Goal: Information Seeking & Learning: Learn about a topic

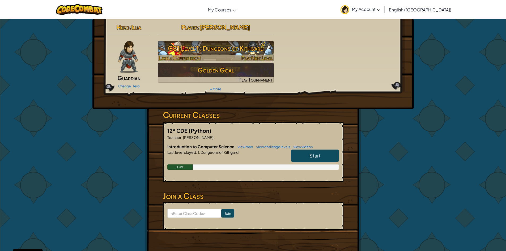
click at [223, 47] on h3 "CS1 Level 1: Dungeons of Kithgard" at bounding box center [216, 48] width 116 height 12
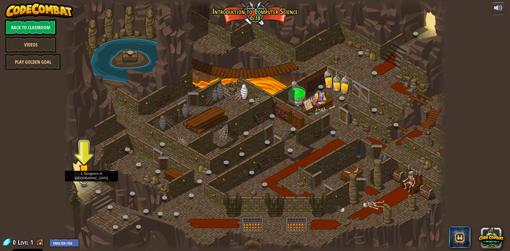
click at [86, 181] on link at bounding box center [83, 180] width 11 height 11
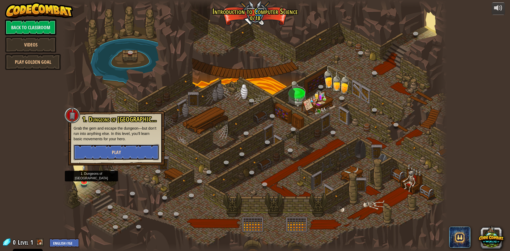
click at [118, 155] on span "Play" at bounding box center [116, 152] width 9 height 7
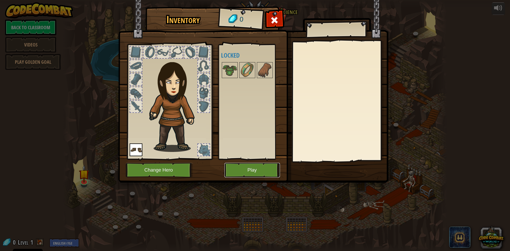
click at [256, 167] on button "Play" at bounding box center [251, 170] width 55 height 15
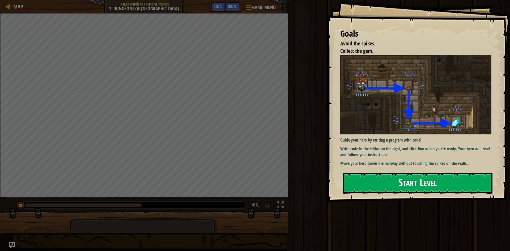
click at [414, 177] on button "Start Level" at bounding box center [417, 183] width 150 height 21
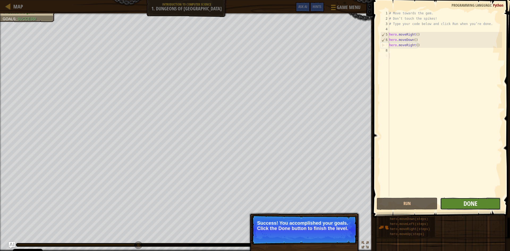
click at [473, 203] on span "Done" at bounding box center [470, 203] width 14 height 8
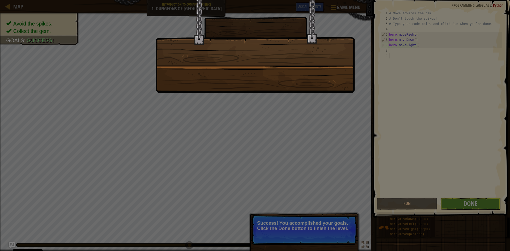
click at [229, 112] on div at bounding box center [255, 125] width 510 height 251
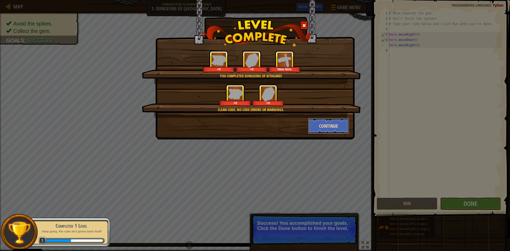
click at [320, 121] on button "Continue" at bounding box center [328, 126] width 41 height 16
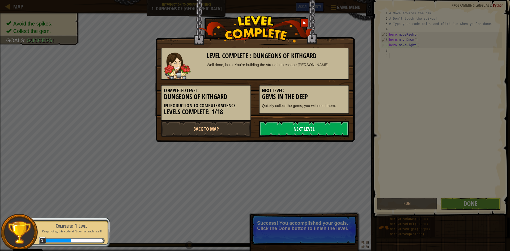
click at [315, 123] on link "Next Level" at bounding box center [304, 129] width 90 height 16
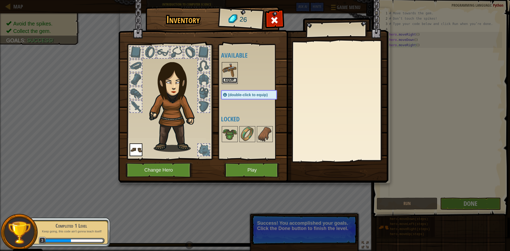
click at [232, 78] on button "Equip" at bounding box center [229, 81] width 15 height 6
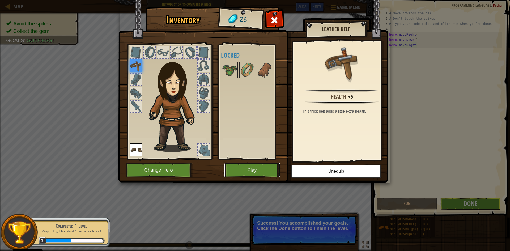
click at [266, 170] on button "Play" at bounding box center [251, 170] width 55 height 15
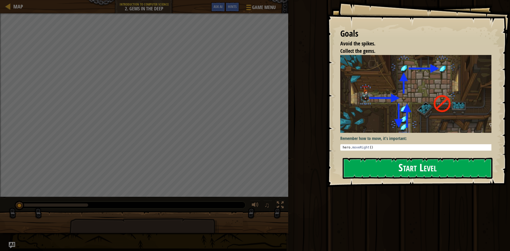
click at [428, 172] on button "Start Level" at bounding box center [417, 168] width 150 height 21
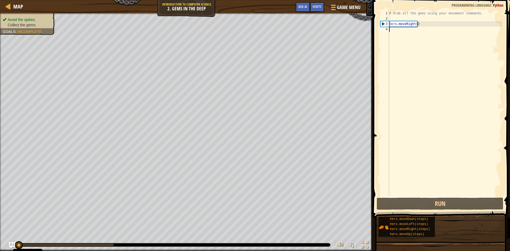
type textarea "h"
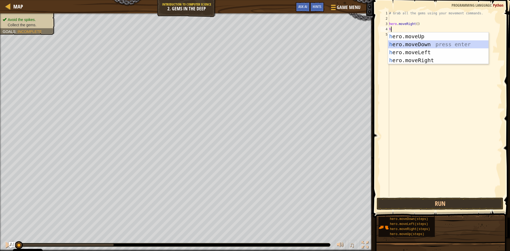
click at [407, 44] on div "h ero.moveUp press enter h ero.moveDown press enter h ero.moveLeft press enter …" at bounding box center [438, 56] width 100 height 48
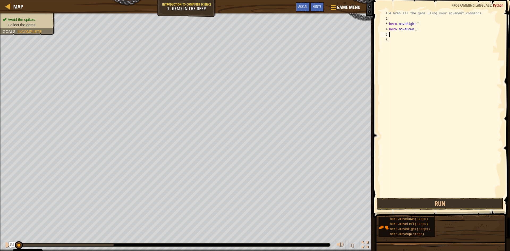
type textarea "h"
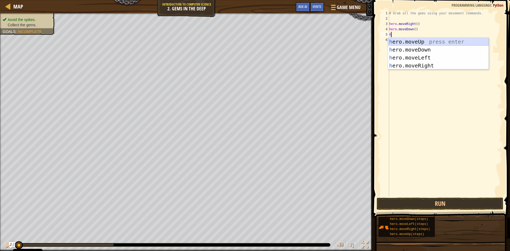
click at [421, 41] on div "h ero.moveUp press enter h ero.moveDown press enter h ero.moveLeft press enter …" at bounding box center [438, 62] width 100 height 48
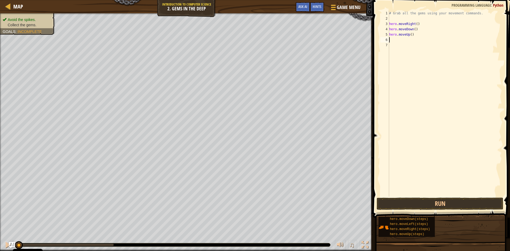
type textarea "h"
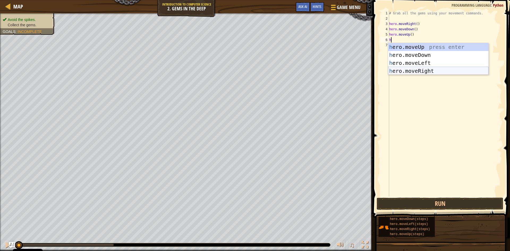
click at [428, 69] on div "h ero.moveUp press enter h ero.moveDown press enter h ero.moveLeft press enter …" at bounding box center [438, 67] width 100 height 48
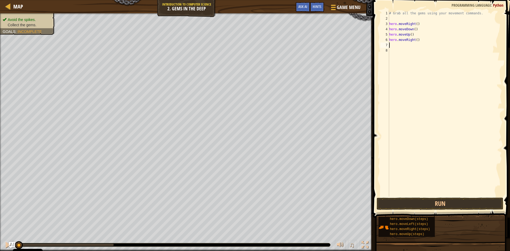
type textarea "h"
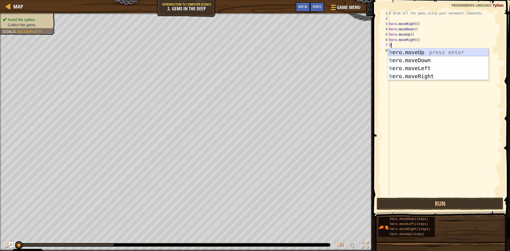
click at [420, 51] on div "h ero.moveUp press enter h ero.moveDown press enter h ero.moveLeft press enter …" at bounding box center [438, 72] width 100 height 48
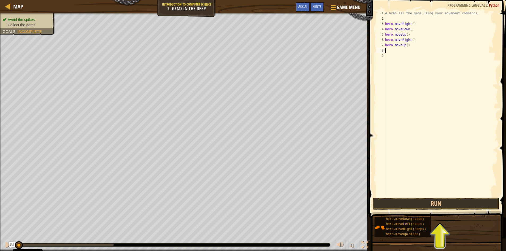
type textarea "h"
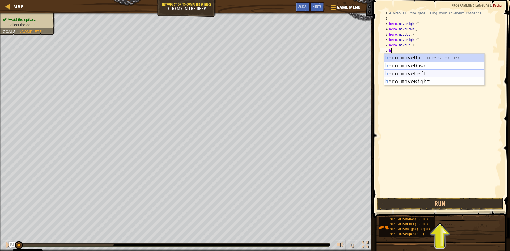
click at [418, 71] on div "h ero.moveUp press enter h ero.moveDown press enter h ero.moveLeft press enter …" at bounding box center [434, 78] width 100 height 48
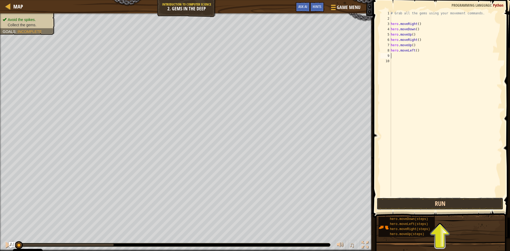
click at [419, 202] on button "Run" at bounding box center [439, 204] width 127 height 12
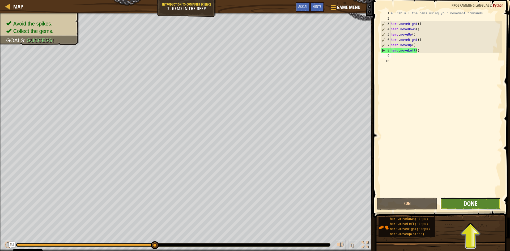
click at [463, 206] on span "Done" at bounding box center [470, 203] width 14 height 8
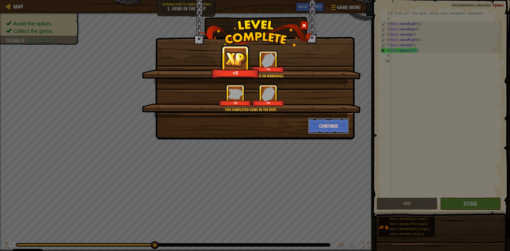
click at [338, 128] on button "Continue" at bounding box center [328, 126] width 41 height 16
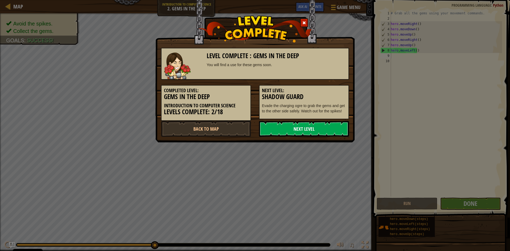
click at [335, 127] on link "Next Level" at bounding box center [304, 129] width 90 height 16
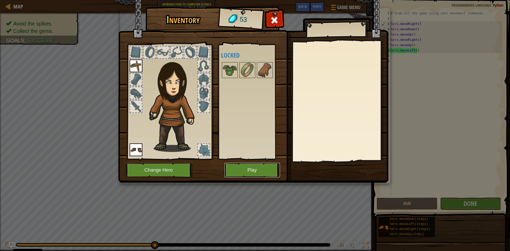
click at [264, 167] on button "Play" at bounding box center [251, 170] width 55 height 15
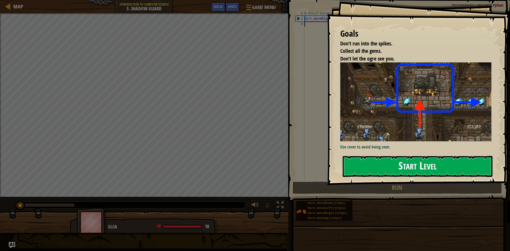
click at [370, 161] on button "Start Level" at bounding box center [417, 166] width 150 height 21
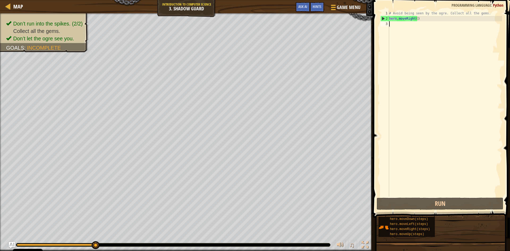
type textarea "h"
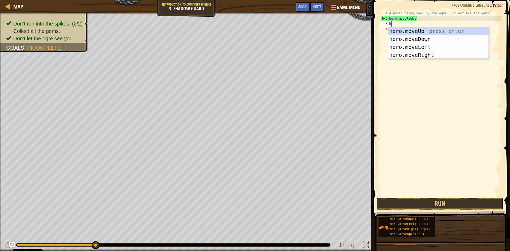
scroll to position [2, 0]
click at [410, 29] on div "h ero.moveUp press enter h ero.moveDown press enter h ero.moveLeft press enter …" at bounding box center [438, 51] width 100 height 48
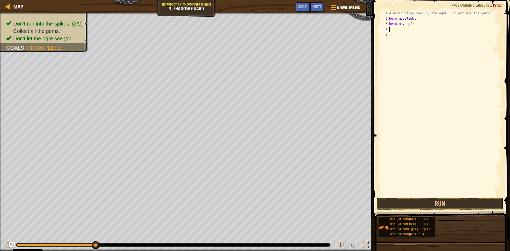
type textarea "h"
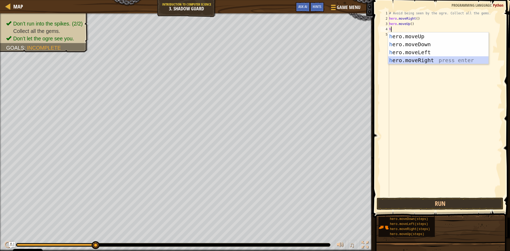
click at [412, 59] on div "h ero.moveUp press enter h ero.moveDown press enter h ero.moveLeft press enter …" at bounding box center [438, 56] width 100 height 48
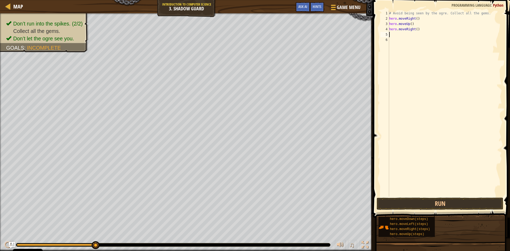
type textarea "h"
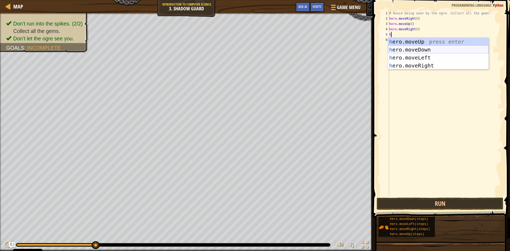
click at [415, 50] on div "h ero.moveUp press enter h ero.moveDown press enter h ero.moveLeft press enter …" at bounding box center [438, 62] width 100 height 48
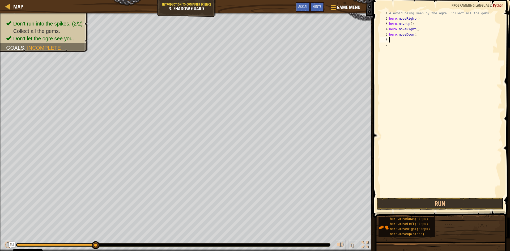
type textarea "h"
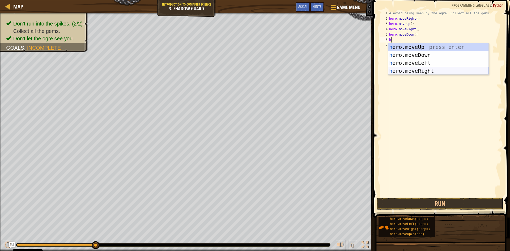
click at [423, 70] on div "h ero.moveUp press enter h ero.moveDown press enter h ero.moveLeft press enter …" at bounding box center [438, 67] width 100 height 48
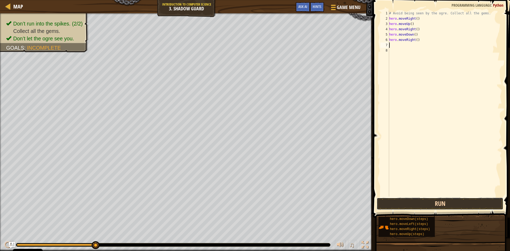
click at [464, 201] on button "Run" at bounding box center [439, 204] width 127 height 12
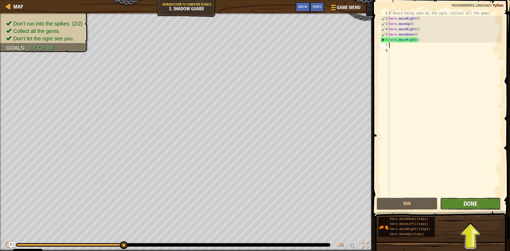
click at [470, 203] on span "Done" at bounding box center [470, 203] width 14 height 8
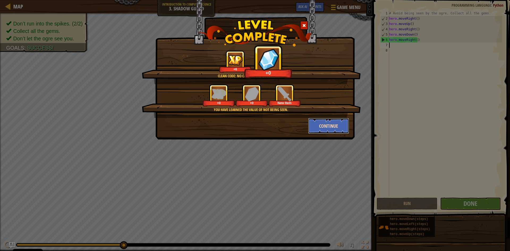
click at [319, 124] on button "Continue" at bounding box center [328, 126] width 41 height 16
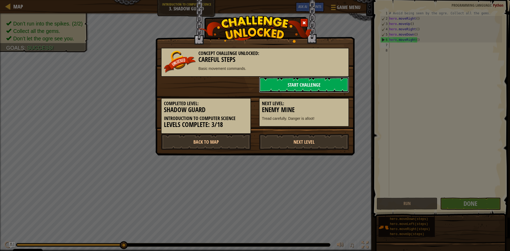
click at [300, 85] on link "Start Challenge" at bounding box center [304, 85] width 90 height 16
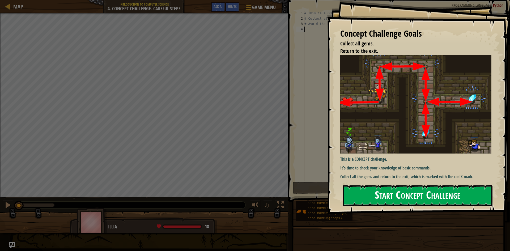
click at [417, 199] on button "Start Concept Challenge" at bounding box center [417, 195] width 150 height 21
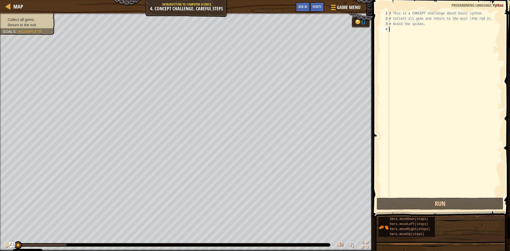
type textarea "h"
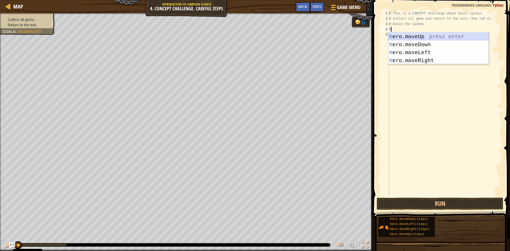
click at [409, 37] on div "h ero.moveUp press enter h ero.moveDown press enter h ero.moveLeft press enter …" at bounding box center [438, 56] width 100 height 48
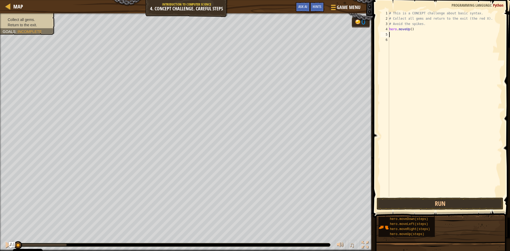
type textarea "h"
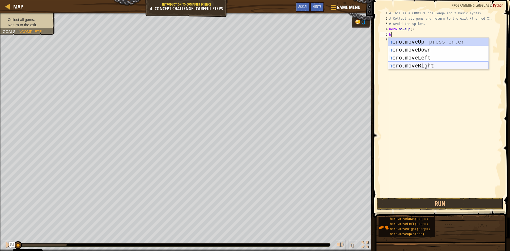
click at [420, 64] on div "h ero.moveUp press enter h ero.moveDown press enter h ero.moveLeft press enter …" at bounding box center [438, 62] width 100 height 48
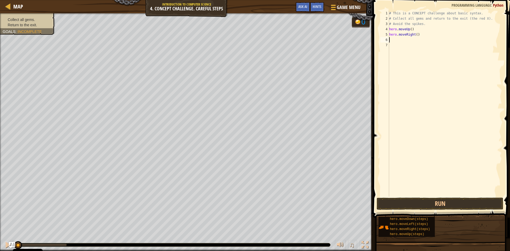
type textarea "h"
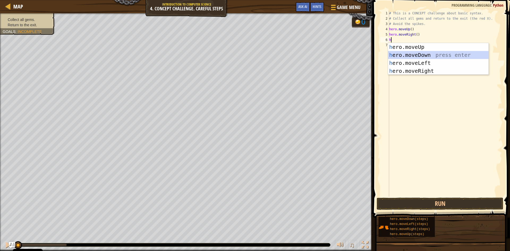
click at [420, 56] on div "h ero.moveUp press enter h ero.moveDown press enter h ero.moveLeft press enter …" at bounding box center [438, 67] width 100 height 48
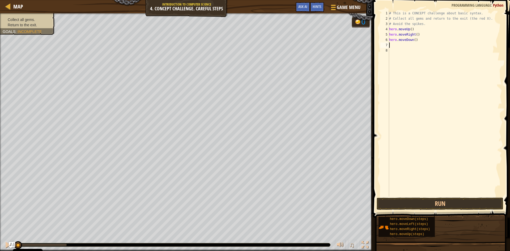
click at [413, 40] on div "# This is a CONCEPT challenge about basic syntax. # Collect all gems and return…" at bounding box center [445, 109] width 114 height 196
type textarea "hero.moveDown(2)"
click at [404, 47] on div "# This is a CONCEPT challenge about basic syntax. # Collect all gems and return…" at bounding box center [445, 109] width 114 height 196
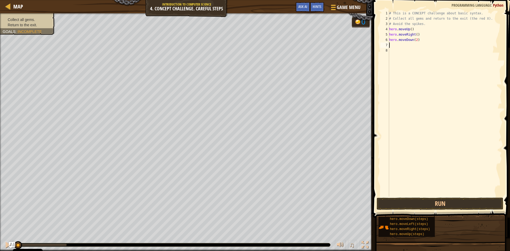
scroll to position [2, 0]
type textarea "h"
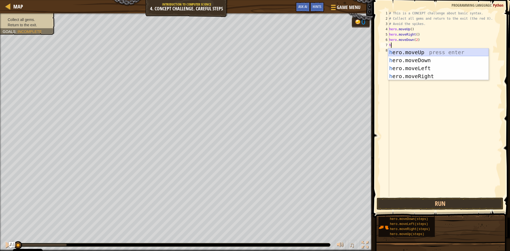
click at [408, 51] on div "h ero.moveUp press enter h ero.moveDown press enter h ero.moveLeft press enter …" at bounding box center [438, 72] width 100 height 48
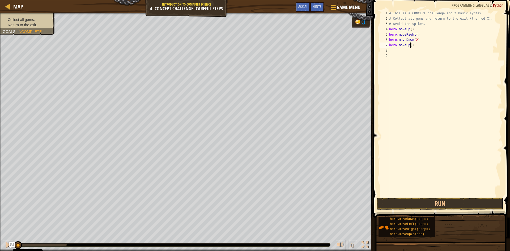
click at [410, 44] on div "# This is a CONCEPT challenge about basic syntax. # Collect all gems and return…" at bounding box center [445, 109] width 114 height 196
type textarea "hero.moveUp()"
click at [398, 50] on div "# This is a CONCEPT challenge about basic syntax. # Collect all gems and return…" at bounding box center [445, 109] width 114 height 196
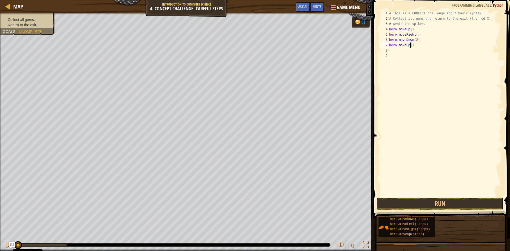
scroll to position [2, 0]
type textarea "h"
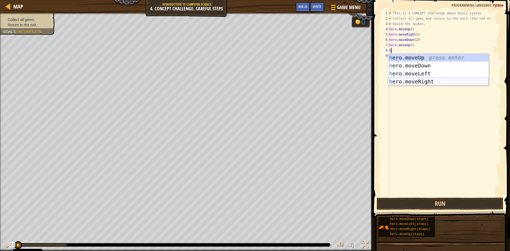
click at [425, 80] on div "h ero.moveUp press enter h ero.moveDown press enter h ero.moveLeft press enter …" at bounding box center [438, 78] width 100 height 48
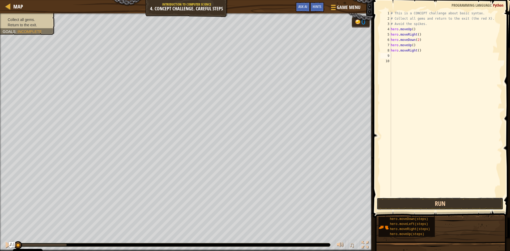
click at [424, 200] on button "Run" at bounding box center [439, 204] width 127 height 12
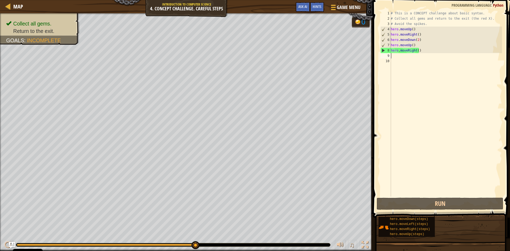
click at [410, 60] on div "# This is a CONCEPT challenge about basic syntax. # Collect all gems and return…" at bounding box center [445, 109] width 112 height 196
click at [408, 57] on div "# This is a CONCEPT challenge about basic syntax. # Collect all gems and return…" at bounding box center [445, 109] width 112 height 196
type textarea "h"
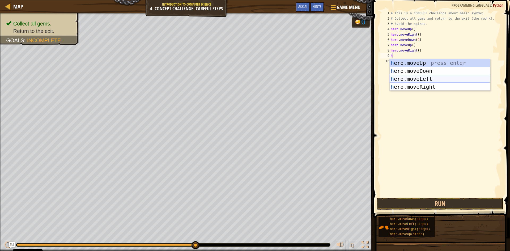
click at [420, 78] on div "h ero.moveUp press enter h ero.moveDown press enter h ero.moveLeft press enter …" at bounding box center [439, 83] width 100 height 48
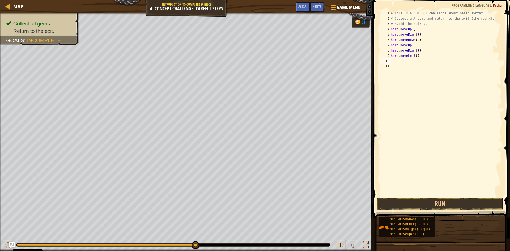
type textarea "h"
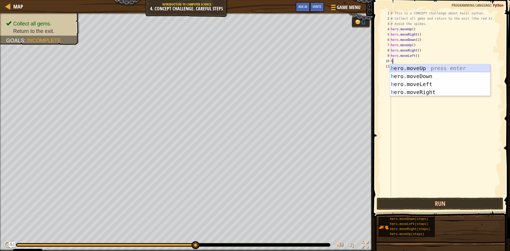
click at [416, 67] on div "h ero.moveUp press enter h ero.moveDown press enter h ero.moveLeft press enter …" at bounding box center [439, 88] width 100 height 48
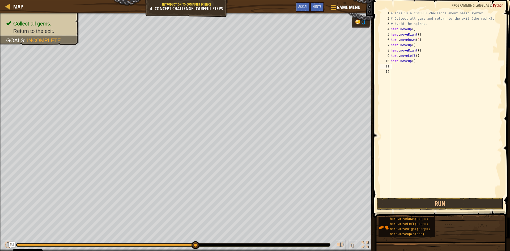
type textarea "h"
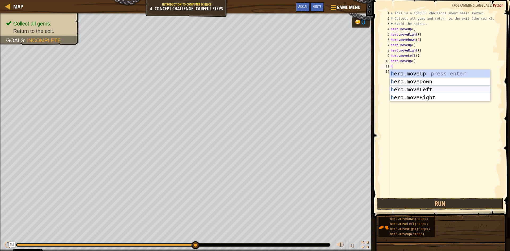
click at [420, 87] on div "h ero.moveUp press enter h ero.moveDown press enter h ero.moveLeft press enter …" at bounding box center [439, 94] width 100 height 48
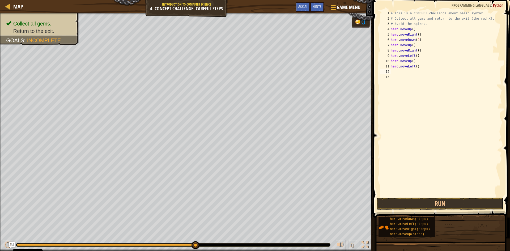
type textarea "h"
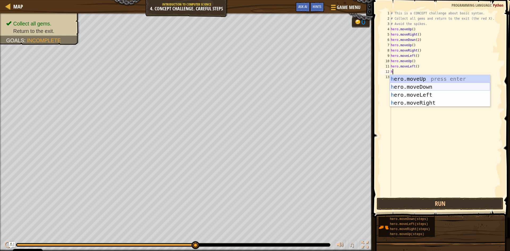
click at [422, 87] on div "h ero.moveUp press enter h ero.moveDown press enter h ero.moveLeft press enter …" at bounding box center [439, 99] width 100 height 48
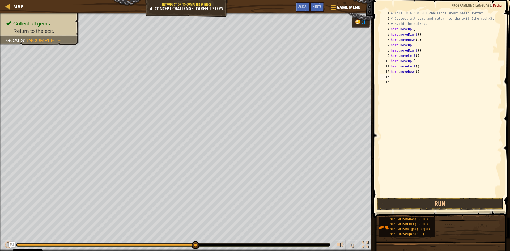
type textarea "h"
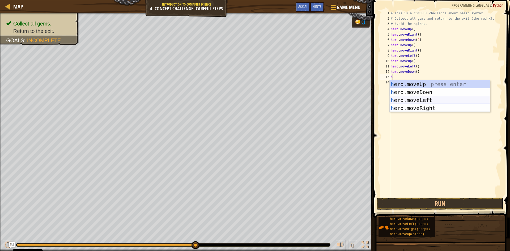
click at [423, 101] on div "h ero.moveUp press enter h ero.moveDown press enter h ero.moveLeft press enter …" at bounding box center [439, 104] width 100 height 48
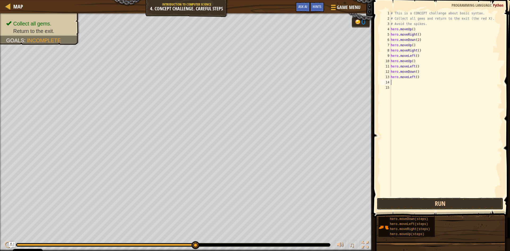
click at [454, 199] on button "Run" at bounding box center [439, 204] width 127 height 12
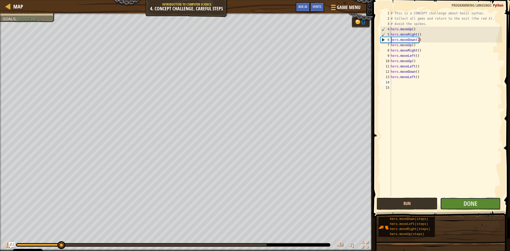
click at [454, 199] on button "Done" at bounding box center [470, 204] width 61 height 12
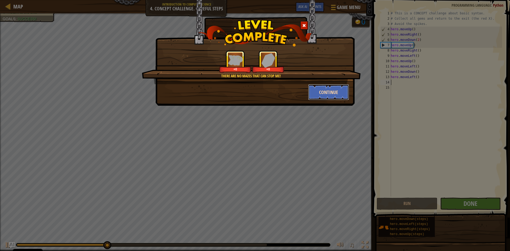
click at [319, 92] on button "Continue" at bounding box center [328, 92] width 41 height 16
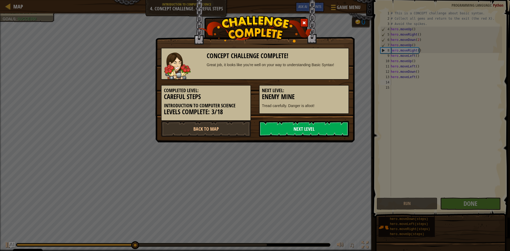
click at [323, 127] on link "Next Level" at bounding box center [304, 129] width 90 height 16
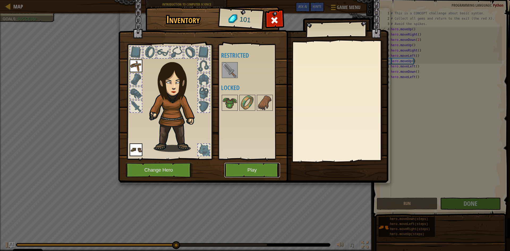
click at [250, 168] on button "Play" at bounding box center [251, 170] width 55 height 15
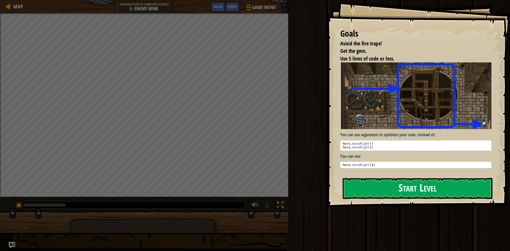
click at [368, 186] on button "Start Level" at bounding box center [417, 188] width 150 height 21
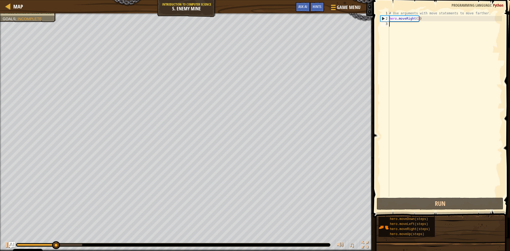
type textarea "h"
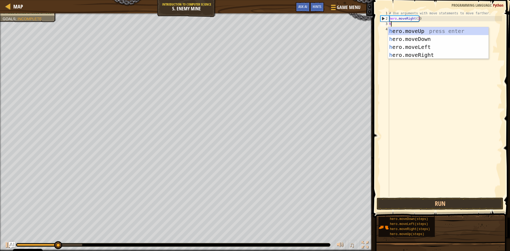
scroll to position [2, 0]
click at [421, 31] on div "h ero.moveUp press enter h ero.moveDown press enter h ero.moveLeft press enter …" at bounding box center [438, 51] width 100 height 48
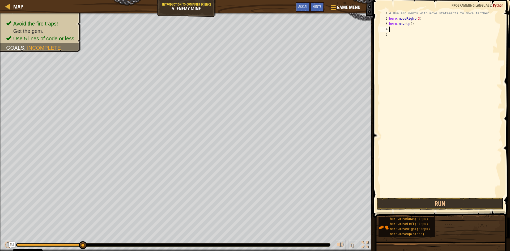
type textarea "h"
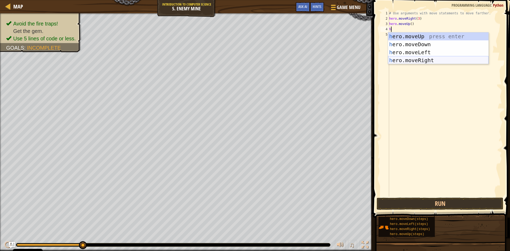
click at [430, 60] on div "h ero.moveUp press enter h ero.moveDown press enter h ero.moveLeft press enter …" at bounding box center [438, 56] width 100 height 48
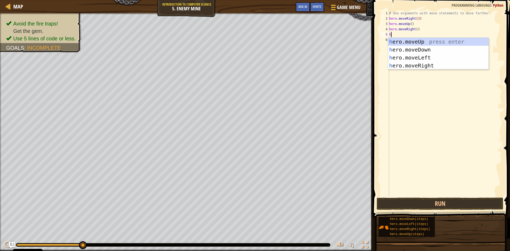
type textarea "h"
click at [428, 49] on div "h ero.moveUp press enter h ero.moveDown press enter h ero.moveLeft press enter …" at bounding box center [438, 62] width 100 height 48
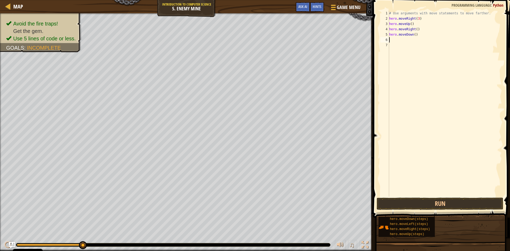
click at [413, 35] on div "# Use arguments with move statements to move farther. hero . moveRight ( 3 ) he…" at bounding box center [445, 109] width 114 height 196
type textarea "hero.moveDown(3)"
click at [415, 41] on div "# Use arguments with move statements to move farther. hero . moveRight ( 3 ) he…" at bounding box center [445, 109] width 114 height 196
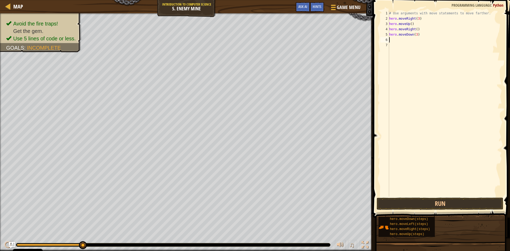
type textarea "h"
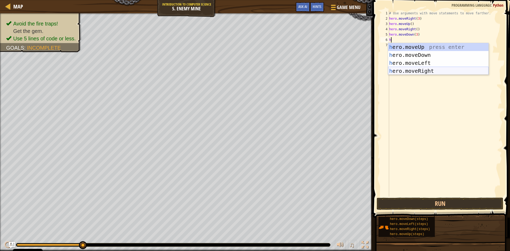
click at [426, 70] on div "h ero.moveUp press enter h ero.moveDown press enter h ero.moveLeft press enter …" at bounding box center [438, 67] width 100 height 48
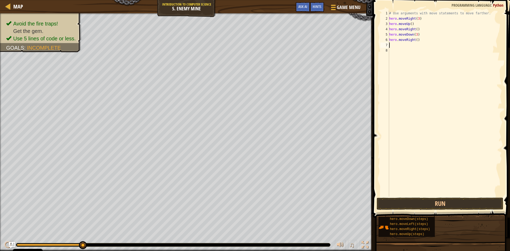
click at [415, 39] on div "# Use arguments with move statements to move farther. hero . moveRight ( 3 ) he…" at bounding box center [445, 109] width 114 height 196
type textarea "hero.moveRight(2)"
click at [488, 200] on button "Run" at bounding box center [439, 204] width 127 height 12
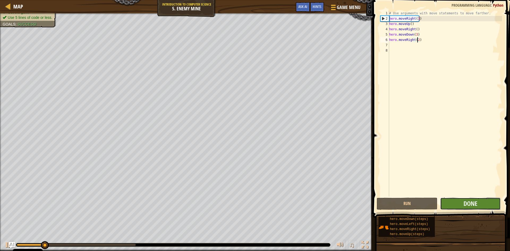
click at [484, 201] on button "Done" at bounding box center [470, 204] width 61 height 12
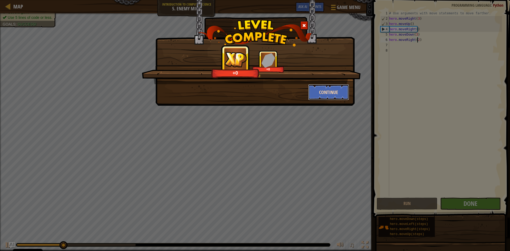
click at [336, 88] on button "Continue" at bounding box center [328, 92] width 41 height 16
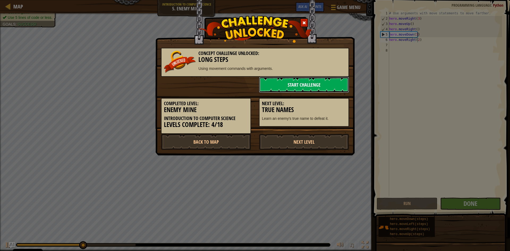
click at [329, 87] on link "Start Challenge" at bounding box center [304, 85] width 90 height 16
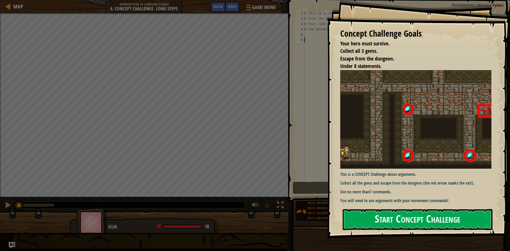
click at [442, 215] on button "Start Concept Challenge" at bounding box center [417, 219] width 150 height 21
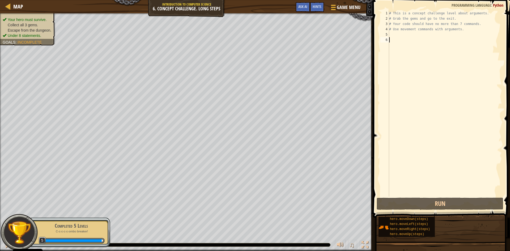
type textarea "h"
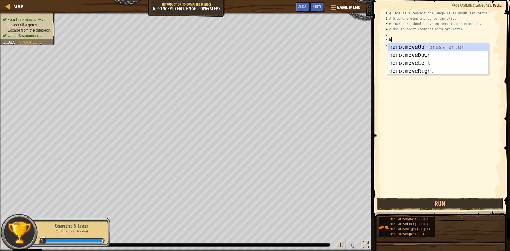
scroll to position [2, 0]
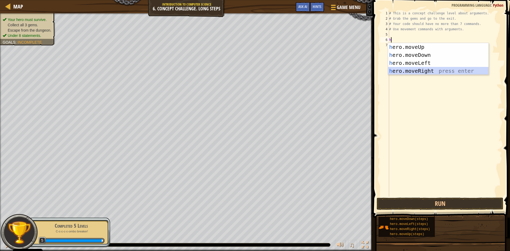
click at [422, 70] on div "h ero.moveUp press enter h ero.moveDown press enter h ero.moveLeft press enter …" at bounding box center [438, 67] width 100 height 48
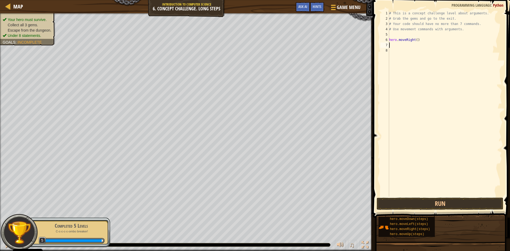
type textarea "h"
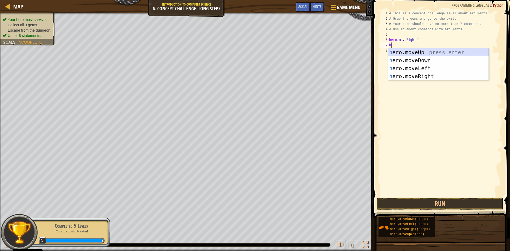
click at [425, 53] on div "h ero.moveUp press enter h ero.moveDown press enter h ero.moveLeft press enter …" at bounding box center [438, 72] width 100 height 48
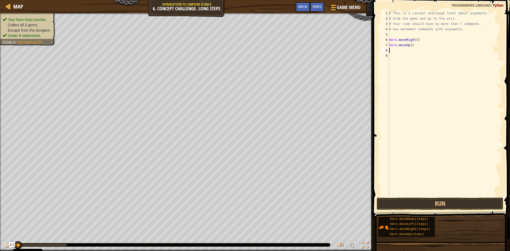
click at [410, 44] on div "# This is a concept challenge level about arguments. # Grab the gems and go to …" at bounding box center [445, 109] width 114 height 196
type textarea "hero.moveUp(3)"
click at [411, 49] on div "# This is a concept challenge level about arguments. # Grab the gems and go to …" at bounding box center [445, 109] width 114 height 196
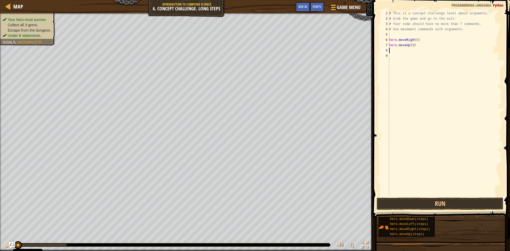
type textarea "h"
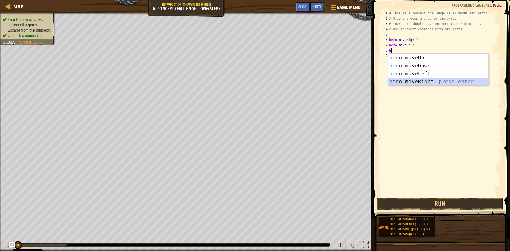
click at [423, 80] on div "h ero.moveUp press enter h ero.moveDown press enter h ero.moveLeft press enter …" at bounding box center [438, 78] width 100 height 48
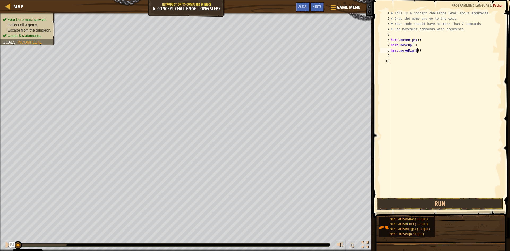
click at [417, 51] on div "# This is a concept challenge level about arguments. # Grab the gems and go to …" at bounding box center [445, 109] width 112 height 196
type textarea "hero.moveRight(2)"
click at [418, 58] on div "# This is a concept challenge level about arguments. # Grab the gems and go to …" at bounding box center [445, 109] width 112 height 196
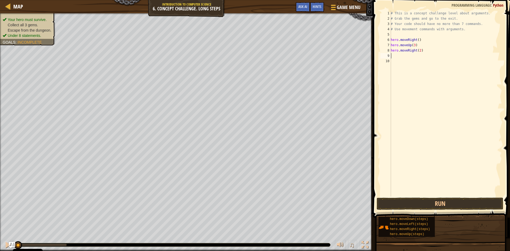
click at [414, 57] on div "# This is a concept challenge level about arguments. # Grab the gems and go to …" at bounding box center [445, 109] width 112 height 196
type textarea "h"
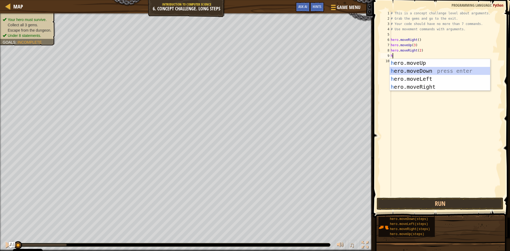
click at [422, 69] on div "h ero.moveUp press enter h ero.moveDown press enter h ero.moveLeft press enter …" at bounding box center [439, 83] width 100 height 48
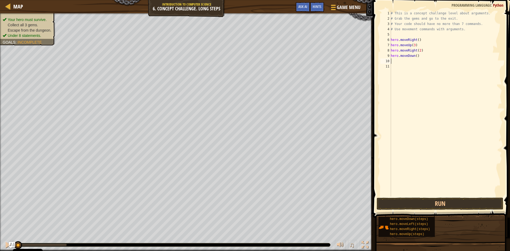
click at [415, 57] on div "# This is a concept challenge level about arguments. # Grab the gems and go to …" at bounding box center [445, 109] width 112 height 196
type textarea "hero.moveDown(3)"
click at [416, 61] on div "# This is a concept challenge level about arguments. # Grab the gems and go to …" at bounding box center [445, 109] width 112 height 196
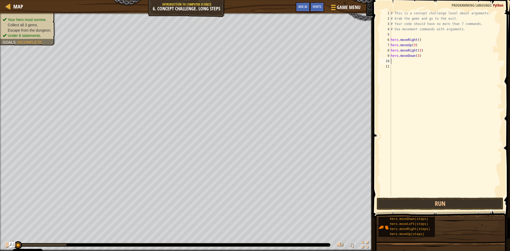
type textarea "h"
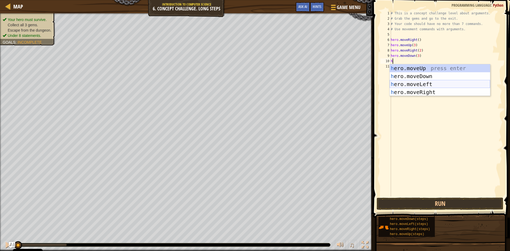
click at [421, 82] on div "h ero.moveUp press enter h ero.moveDown press enter h ero.moveLeft press enter …" at bounding box center [439, 88] width 100 height 48
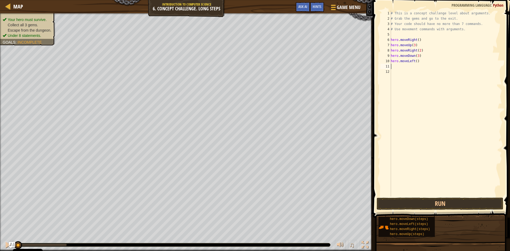
type textarea "h"
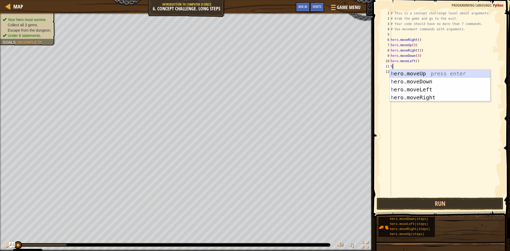
click at [414, 73] on div "h ero.moveUp press enter h ero.moveDown press enter h ero.moveLeft press enter …" at bounding box center [439, 94] width 100 height 48
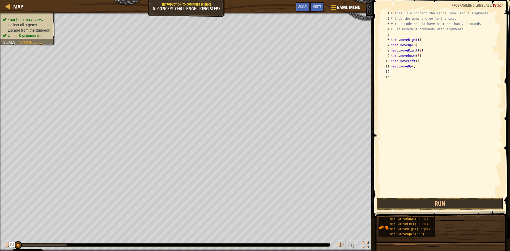
click at [411, 67] on div "# This is a concept challenge level about arguments. # Grab the gems and go to …" at bounding box center [445, 109] width 112 height 196
type textarea "hero.moveUp(2)"
click at [413, 73] on div "# This is a concept challenge level about arguments. # Grab the gems and go to …" at bounding box center [445, 109] width 112 height 196
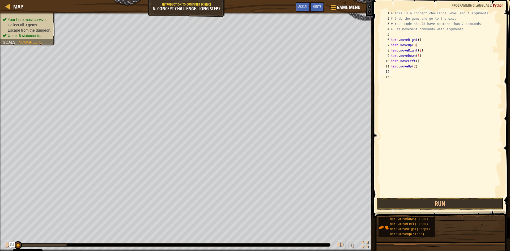
type textarea "h"
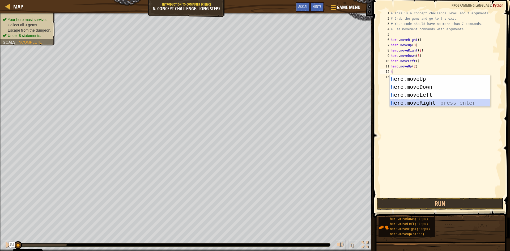
click at [425, 100] on div "h ero.moveUp press enter h ero.moveDown press enter h ero.moveLeft press enter …" at bounding box center [439, 99] width 100 height 48
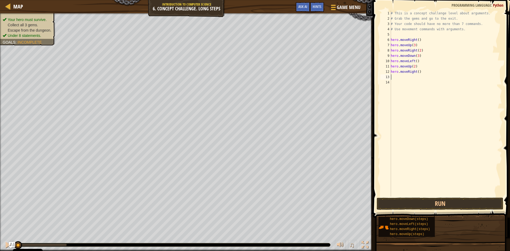
click at [417, 72] on div "# This is a concept challenge level about arguments. # Grab the gems and go to …" at bounding box center [445, 109] width 112 height 196
type textarea "hero.moveRight(3)"
click at [436, 203] on button "Run" at bounding box center [439, 204] width 127 height 12
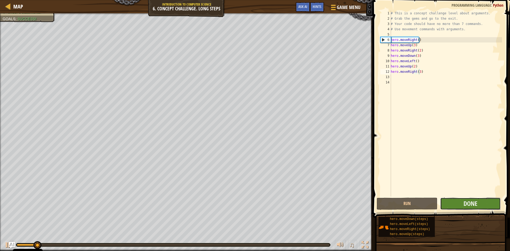
click at [491, 206] on button "Done" at bounding box center [470, 204] width 61 height 12
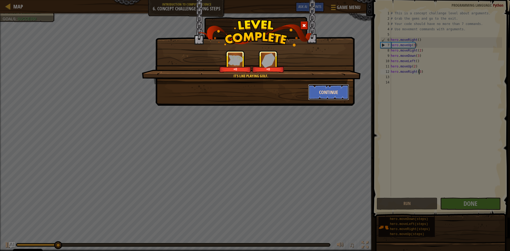
click at [327, 95] on button "Continue" at bounding box center [328, 92] width 41 height 16
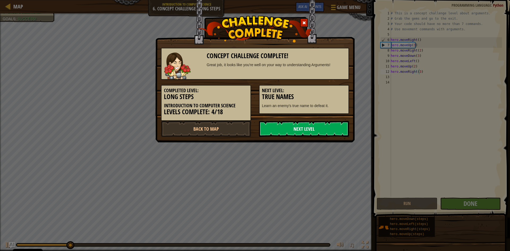
click at [320, 126] on link "Next Level" at bounding box center [304, 129] width 90 height 16
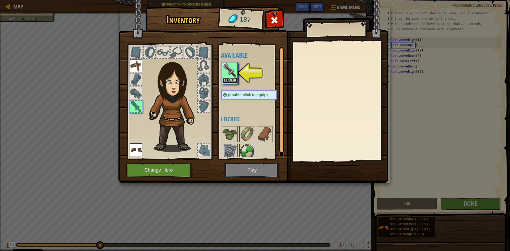
click at [225, 79] on button "Equip" at bounding box center [229, 81] width 15 height 6
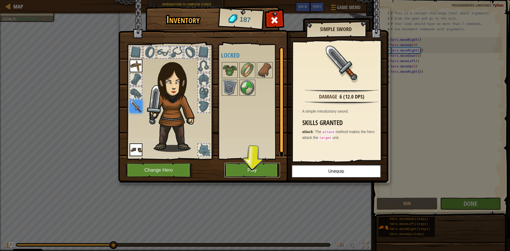
click at [256, 168] on button "Play" at bounding box center [251, 170] width 55 height 15
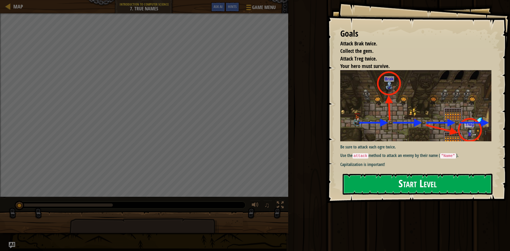
click at [431, 183] on button "Start Level" at bounding box center [417, 184] width 150 height 21
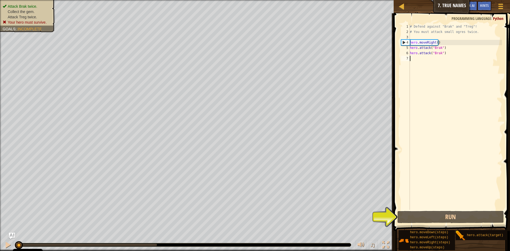
type textarea "h"
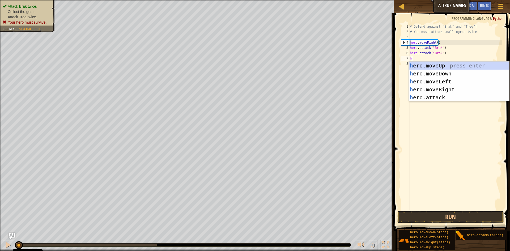
scroll to position [2, 0]
click at [452, 91] on div "h ero.moveUp press enter h ero.moveDown press enter h ero.moveLeft press enter …" at bounding box center [459, 90] width 100 height 56
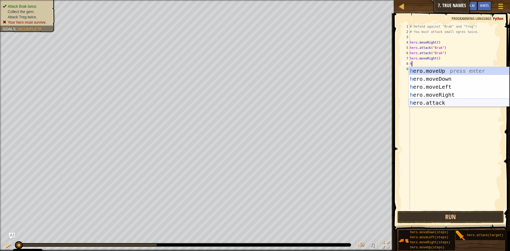
click at [440, 101] on div "h ero.moveUp press enter h ero.moveDown press enter h ero.moveLeft press enter …" at bounding box center [459, 95] width 100 height 56
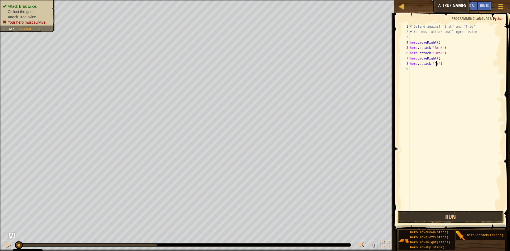
scroll to position [2, 2]
type textarea "hero.attack("Treg")"
drag, startPoint x: 452, startPoint y: 63, endPoint x: 409, endPoint y: 66, distance: 42.3
click at [409, 66] on div "hero.attack("Treg") 1 2 3 4 5 6 7 8 9 # Defend against "Brak" and "Treg"! # You…" at bounding box center [451, 117] width 102 height 186
click at [417, 69] on div "# Defend against "Brak" and "Treg"! # You must attack small ogres twice. hero .…" at bounding box center [455, 122] width 93 height 196
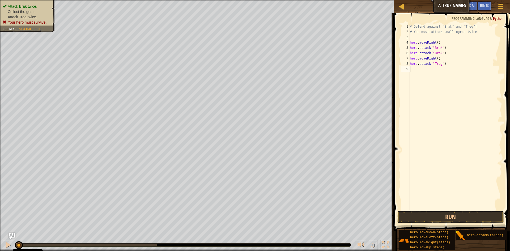
scroll to position [2, 0]
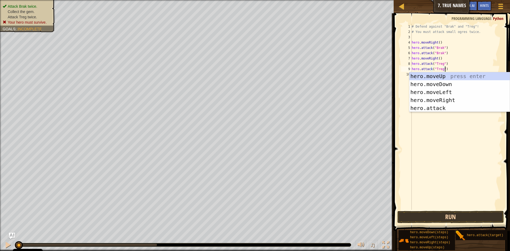
type textarea "hero.attack("Treg")"
click at [475, 214] on button "Run" at bounding box center [450, 217] width 106 height 12
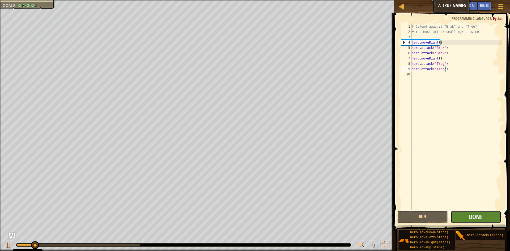
click at [486, 214] on button "Done" at bounding box center [475, 217] width 51 height 12
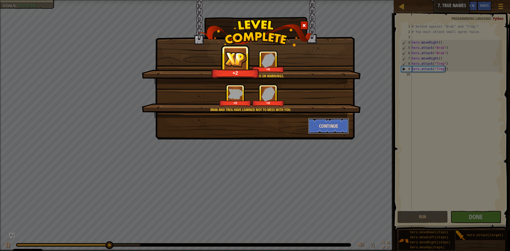
click at [332, 122] on button "Continue" at bounding box center [328, 126] width 41 height 16
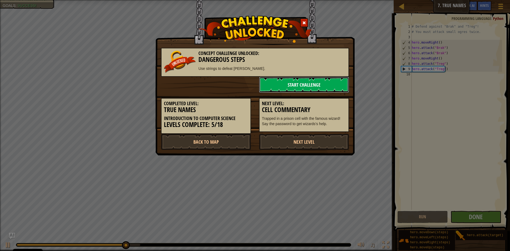
click at [306, 83] on link "Start Challenge" at bounding box center [304, 85] width 90 height 16
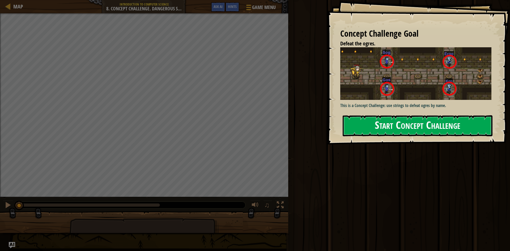
click at [406, 121] on button "Start Concept Challenge" at bounding box center [417, 125] width 150 height 21
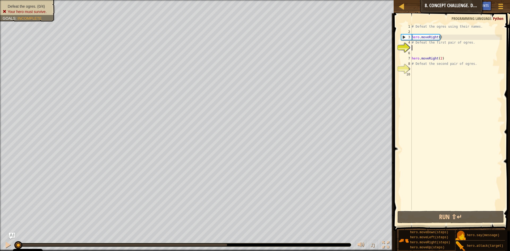
scroll to position [2, 0]
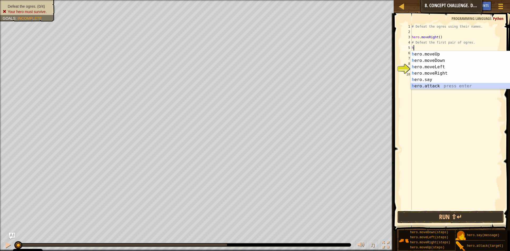
click at [432, 84] on div "h ero.moveUp press enter h ero.moveDown press enter h ero.moveLeft press enter …" at bounding box center [460, 76] width 100 height 51
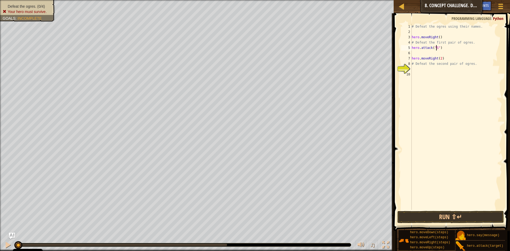
scroll to position [2, 2]
type textarea "hero.attack("Sog")"
drag, startPoint x: 446, startPoint y: 47, endPoint x: 408, endPoint y: 50, distance: 38.3
click at [408, 50] on div "hero.attack("Sog") 1 2 3 4 5 6 7 8 9 10 # Defeat the ogres using their names. h…" at bounding box center [451, 117] width 102 height 186
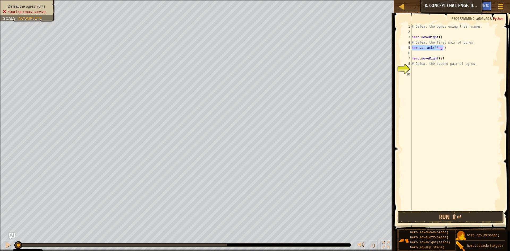
click at [427, 51] on div "# Defeat the ogres using their names. hero . moveRight ( ) # Defeat the first p…" at bounding box center [455, 122] width 91 height 196
type textarea "hero.attack("Sog")"
click at [439, 58] on div "# Defeat the ogres using their names. hero . moveRight ( ) # Defeat the first p…" at bounding box center [455, 122] width 91 height 196
type textarea "hero.attack("Gos")"
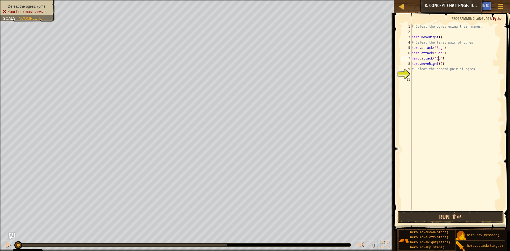
scroll to position [2, 2]
click at [445, 60] on div "# Defeat the ogres using their names. hero . moveRight ( ) # Defeat the first p…" at bounding box center [455, 122] width 91 height 196
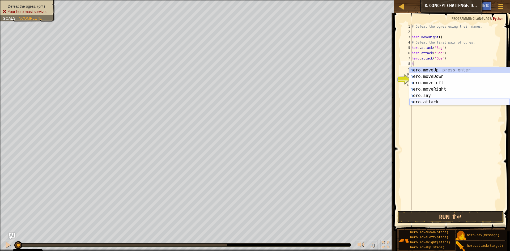
click at [448, 100] on div "h ero.moveUp press enter h ero.moveDown press enter h ero.moveLeft press enter …" at bounding box center [459, 92] width 100 height 51
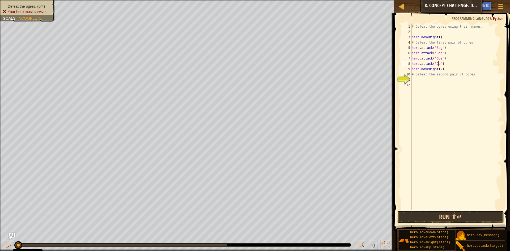
type textarea "hero.attack("Gos")"
click at [452, 65] on div "# Defeat the ogres using their names. hero . moveRight ( ) # Defeat the first p…" at bounding box center [455, 122] width 91 height 196
type textarea "h"
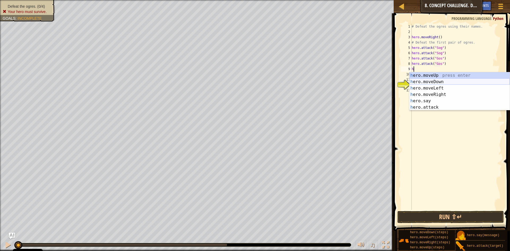
click at [445, 79] on div "h ero.moveUp press enter h ero.moveDown press enter h ero.moveLeft press enter …" at bounding box center [459, 97] width 100 height 51
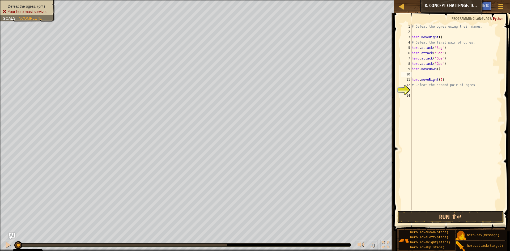
type textarea "h"
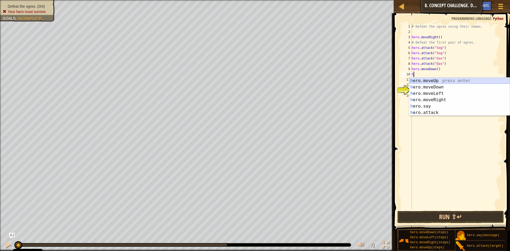
click at [439, 79] on div "h ero.moveUp press enter h ero.moveDown press enter h ero.moveLeft press enter …" at bounding box center [459, 103] width 100 height 51
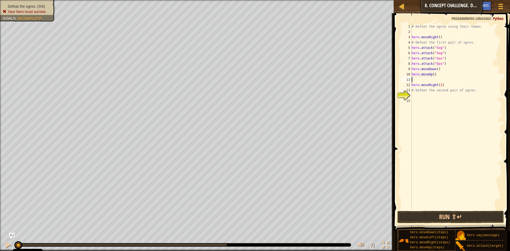
type textarea "h"
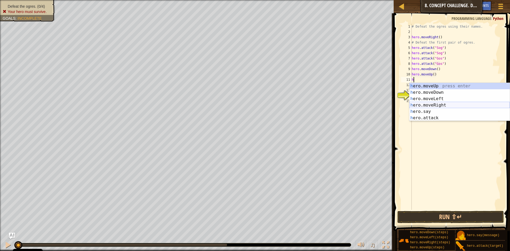
click at [444, 104] on div "h ero.moveUp press enter h ero.moveDown press enter h ero.moveLeft press enter …" at bounding box center [459, 108] width 100 height 51
type textarea "h"
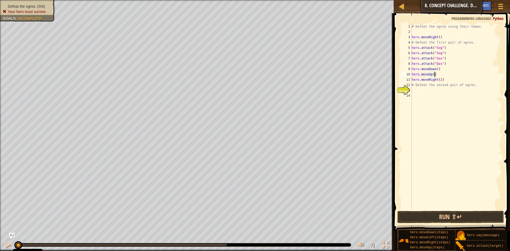
click at [452, 82] on div "# Defeat the ogres using their names. hero . moveRight ( ) # Defeat the first p…" at bounding box center [455, 122] width 91 height 196
type textarea "hero.moveRight(2)"
click at [450, 88] on div "# Defeat the ogres using their names. hero . moveRight ( ) # Defeat the first p…" at bounding box center [455, 122] width 91 height 196
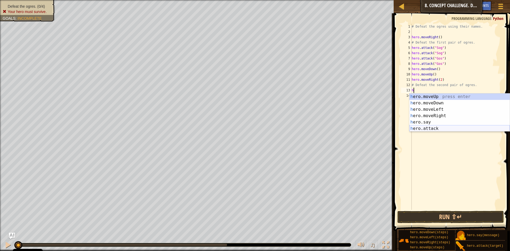
click at [444, 128] on div "h ero.moveUp press enter h ero.moveDown press enter h ero.moveLeft press enter …" at bounding box center [459, 118] width 100 height 51
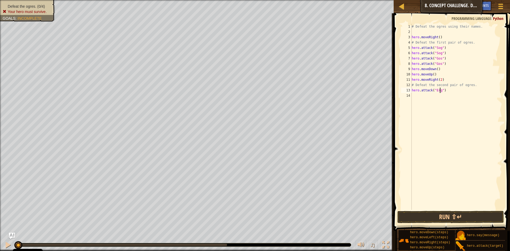
scroll to position [2, 2]
type textarea "hero.attack("Ergo")"
click at [460, 90] on div "# Defeat the ogres using their names. hero . moveRight ( ) # Defeat the first p…" at bounding box center [455, 122] width 91 height 196
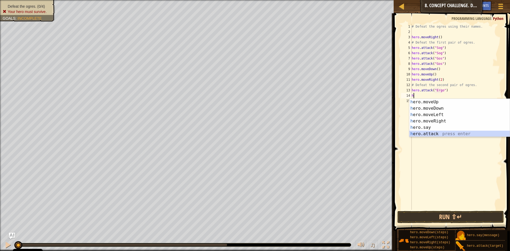
click at [447, 134] on div "h ero.moveUp press enter h ero.moveDown press enter h ero.moveLeft press enter …" at bounding box center [459, 124] width 100 height 51
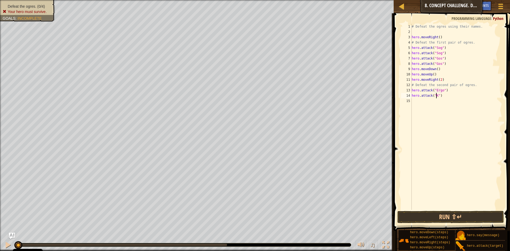
scroll to position [2, 2]
type textarea "hero.attack("Kro")"
click at [456, 99] on div "# Defeat the ogres using their names. hero . moveRight ( ) # Defeat the first p…" at bounding box center [455, 122] width 91 height 196
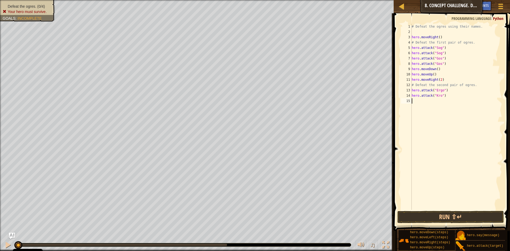
type textarea "h"
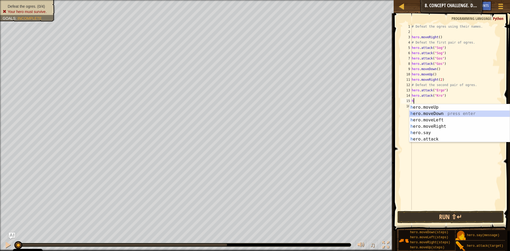
click at [443, 113] on div "h ero.moveUp press enter h ero.moveDown press enter h ero.moveLeft press enter …" at bounding box center [459, 129] width 100 height 51
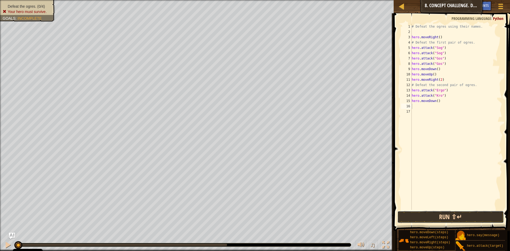
click at [458, 216] on button "Run ⇧↵" at bounding box center [450, 217] width 106 height 12
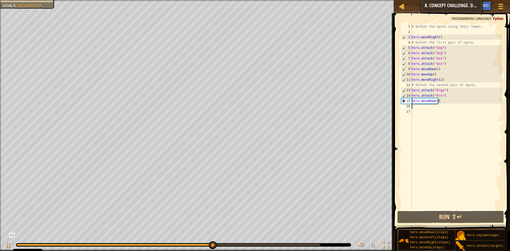
click at [449, 89] on div "# Defeat the ogres using their names. hero . moveRight ( ) # Defeat the first p…" at bounding box center [455, 122] width 91 height 196
type textarea "hero.attack("Ergo")"
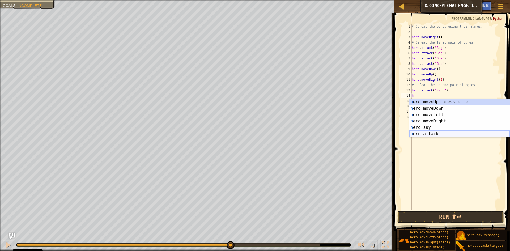
click at [446, 134] on div "h ero.moveUp press enter h ero.moveDown press enter h ero.moveLeft press enter …" at bounding box center [459, 124] width 100 height 51
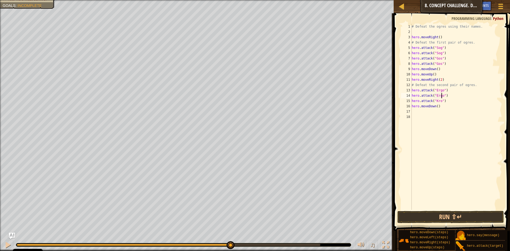
scroll to position [2, 2]
click at [448, 101] on div "# Defeat the ogres using their names. hero . moveRight ( ) # Defeat the first p…" at bounding box center [455, 122] width 91 height 196
type textarea "hero.attack("Kro")"
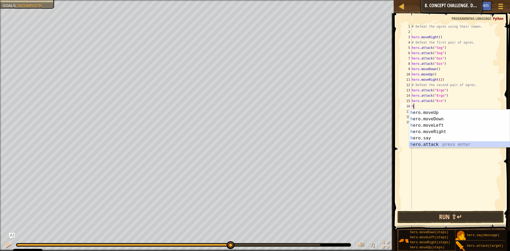
click at [444, 144] on div "h ero.moveUp press enter h ero.moveDown press enter h ero.moveLeft press enter …" at bounding box center [459, 134] width 100 height 51
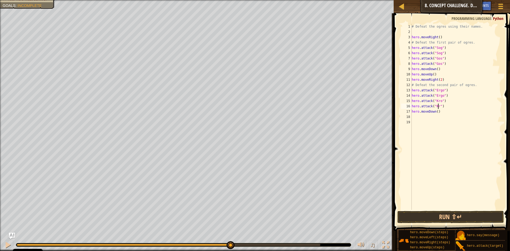
scroll to position [2, 2]
type textarea "hero.attack("Kro")"
click at [455, 214] on button "Run ⇧↵" at bounding box center [450, 217] width 106 height 12
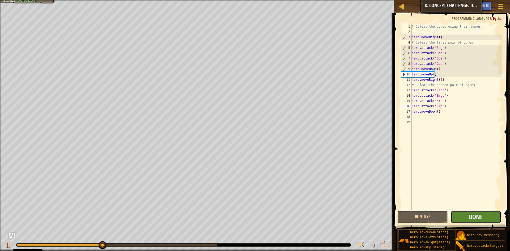
click at [487, 215] on button "Done" at bounding box center [475, 217] width 51 height 12
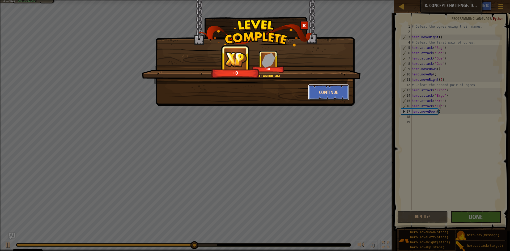
click at [316, 92] on button "Continue" at bounding box center [328, 92] width 41 height 16
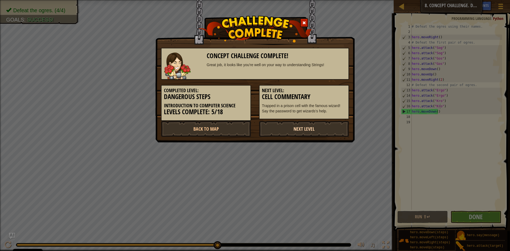
click at [277, 128] on link "Next Level" at bounding box center [304, 129] width 90 height 16
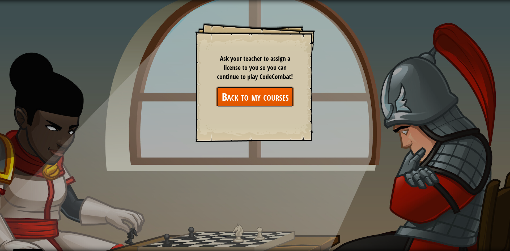
click at [247, 95] on link "Back to my courses" at bounding box center [254, 97] width 77 height 20
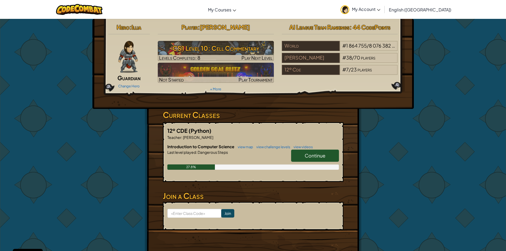
click at [322, 153] on span "Continue" at bounding box center [314, 155] width 21 height 6
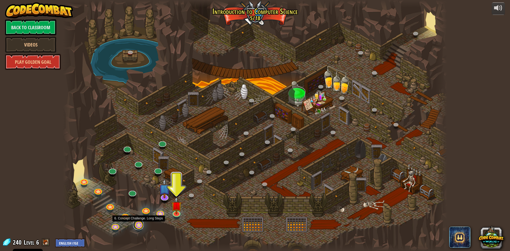
click at [139, 225] on link at bounding box center [138, 224] width 11 height 11
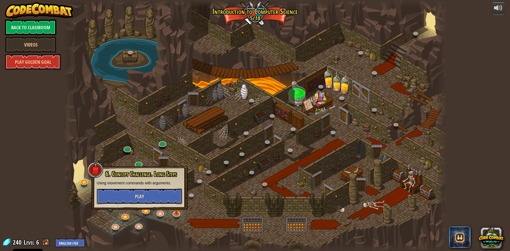
click at [128, 195] on button "Play" at bounding box center [139, 196] width 85 height 16
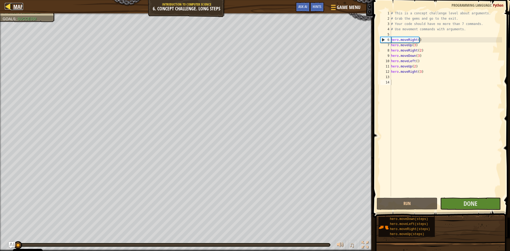
click at [8, 7] on div at bounding box center [8, 6] width 7 height 7
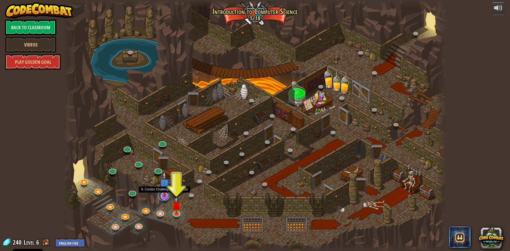
click at [164, 197] on link at bounding box center [163, 195] width 11 height 11
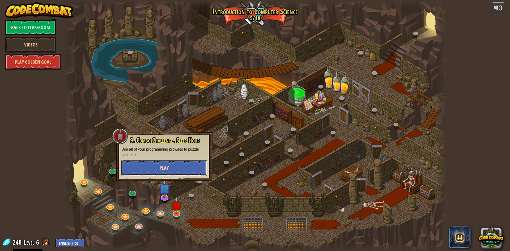
click at [170, 164] on button "Play" at bounding box center [163, 168] width 85 height 16
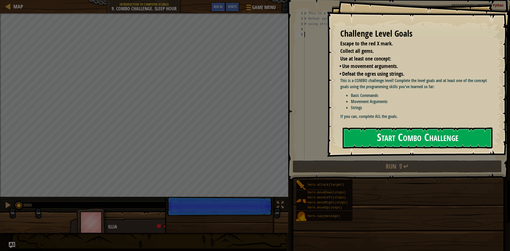
click at [384, 133] on button "Start Combo Challenge" at bounding box center [417, 137] width 150 height 21
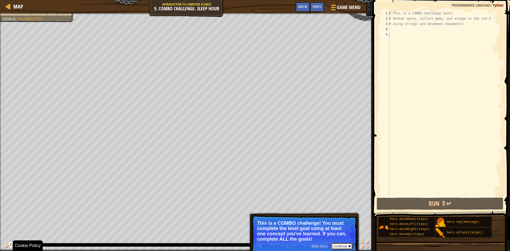
click at [342, 246] on button "Continue" at bounding box center [342, 246] width 22 height 7
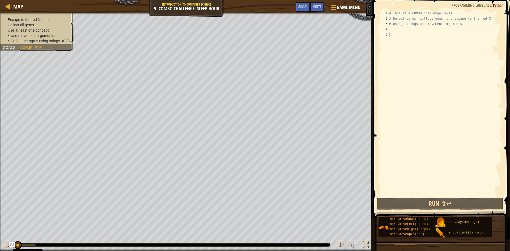
click at [15, 17] on div "Escape to the red X mark. Collect all gems. Use at least one concept: • Use mov…" at bounding box center [34, 30] width 80 height 41
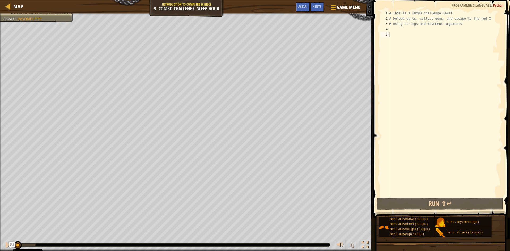
drag, startPoint x: 431, startPoint y: 190, endPoint x: 494, endPoint y: 263, distance: 96.9
click at [494, 0] on html "Cookie Policy CodeCombat uses a few essential and non-essential cookies. Privac…" at bounding box center [255, 0] width 510 height 0
type textarea "do"
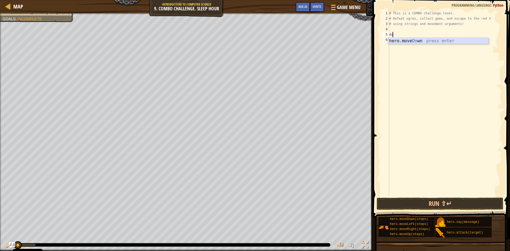
click at [410, 42] on div "hero.move Do wn press enter" at bounding box center [438, 47] width 100 height 19
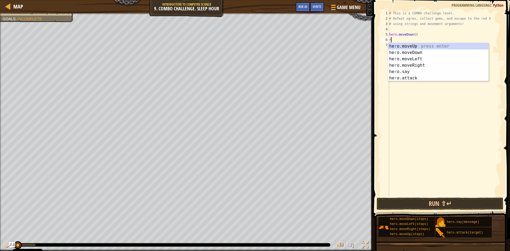
type textarea "ri"
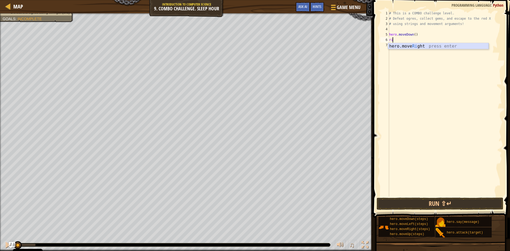
click at [408, 48] on div "hero.move Ri ght press enter" at bounding box center [438, 52] width 100 height 19
click at [415, 40] on div "# This is a COMBO challenge level. # Defeat [PERSON_NAME], collect gems, and es…" at bounding box center [445, 109] width 114 height 196
type textarea "hero.moveRight(2)"
click at [444, 40] on div "# This is a COMBO challenge level. # Defeat [PERSON_NAME], collect gems, and es…" at bounding box center [445, 109] width 114 height 196
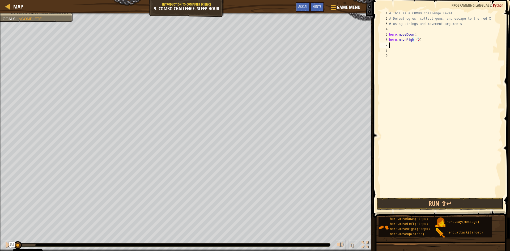
scroll to position [2, 0]
type textarea "up"
click at [433, 53] on div "hero.move Up press enter" at bounding box center [438, 57] width 100 height 19
click at [423, 56] on div "hero. at tack press enter" at bounding box center [439, 63] width 100 height 19
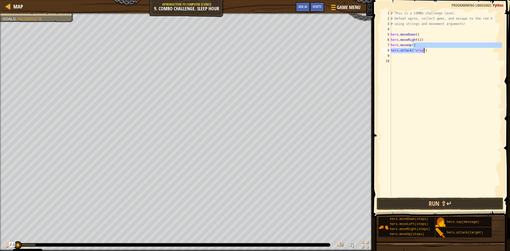
click at [429, 48] on div "# This is a COMBO challenge level. # Defeat [PERSON_NAME], collect gems, and es…" at bounding box center [445, 109] width 112 height 196
click at [429, 48] on div "# This is a COMBO challenge level. # Defeat [PERSON_NAME], collect gems, and es…" at bounding box center [445, 104] width 112 height 186
type textarea "hero.attack("ursa")"
drag, startPoint x: 429, startPoint y: 49, endPoint x: 386, endPoint y: 50, distance: 42.5
click at [386, 50] on div "hero.attack("ursa") 1 2 3 4 5 6 7 8 9 10 # This is a COMBO challenge level. # D…" at bounding box center [440, 104] width 123 height 186
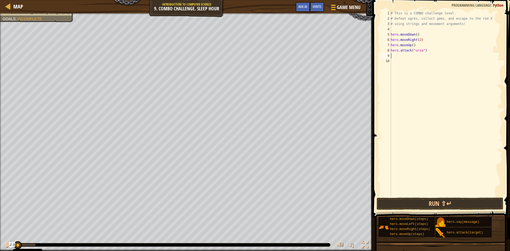
click at [395, 55] on div "# This is a COMBO challenge level. # Defeat [PERSON_NAME], collect gems, and es…" at bounding box center [445, 109] width 112 height 196
paste textarea "hero.attack("ursa")"
type textarea "hero.attack("ursa")"
type textarea "le"
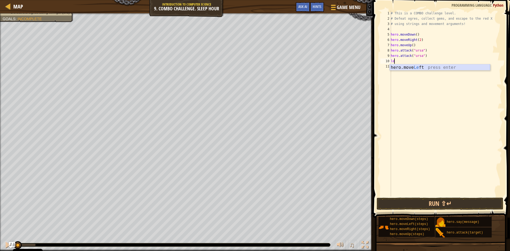
click at [404, 67] on div "hero.move Le ft press enter" at bounding box center [439, 73] width 100 height 19
click at [414, 61] on div "# This is a COMBO challenge level. # Defeat [PERSON_NAME], collect gems, and es…" at bounding box center [445, 109] width 112 height 196
click at [415, 61] on div "# This is a COMBO challenge level. # Defeat [PERSON_NAME], collect gems, and es…" at bounding box center [445, 109] width 112 height 196
type textarea "hero.moveLeft(2)"
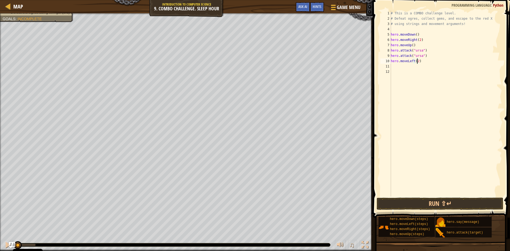
click at [397, 65] on div "# This is a COMBO challenge level. # Defeat [PERSON_NAME], collect gems, and es…" at bounding box center [445, 109] width 112 height 196
type textarea "up"
click at [413, 72] on div "hero.move Up press enter" at bounding box center [439, 79] width 100 height 19
drag, startPoint x: 426, startPoint y: 54, endPoint x: 385, endPoint y: 56, distance: 40.7
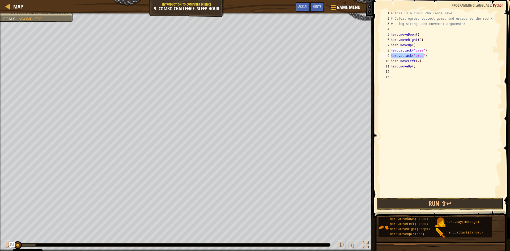
click at [385, 56] on div "1 2 3 4 5 6 7 8 9 10 11 12 13 # This is a COMBO challenge level. # Defeat [PERS…" at bounding box center [440, 104] width 123 height 186
type textarea "hero.attack("ursa")"
click at [401, 72] on div "# This is a COMBO challenge level. # Defeat [PERSON_NAME], collect gems, and es…" at bounding box center [445, 109] width 112 height 196
paste textarea "hero.attack("ursa")"
click at [419, 71] on div "# This is a COMBO challenge level. # Defeat [PERSON_NAME], collect gems, and es…" at bounding box center [445, 109] width 112 height 196
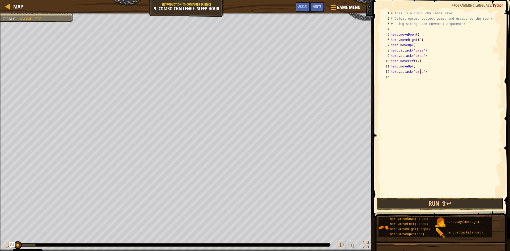
click at [420, 72] on div "# This is a COMBO challenge level. # Defeat [PERSON_NAME], collect gems, and es…" at bounding box center [445, 109] width 112 height 196
click at [418, 71] on div "# This is a COMBO challenge level. # Defeat [PERSON_NAME], collect gems, and es…" at bounding box center [445, 109] width 112 height 196
drag, startPoint x: 439, startPoint y: 72, endPoint x: 387, endPoint y: 73, distance: 51.8
click at [387, 73] on div "hero.attack("rexxar") 1 2 3 4 5 6 7 8 9 10 11 12 13 # This is a COMBO challenge…" at bounding box center [440, 104] width 123 height 186
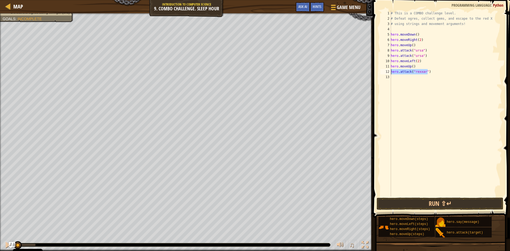
type textarea "hero.attack("rexxar")"
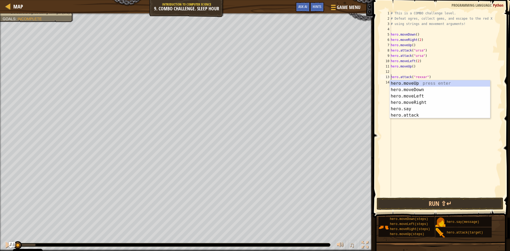
click at [401, 74] on div "# This is a COMBO challenge level. # Defeat [PERSON_NAME], collect gems, and es…" at bounding box center [445, 109] width 112 height 196
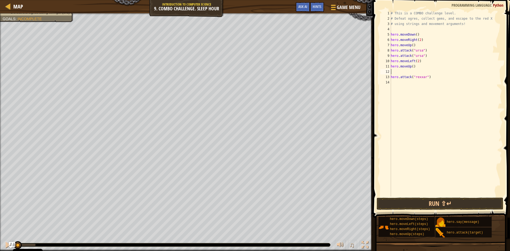
click at [400, 72] on div "# This is a COMBO challenge level. # Defeat [PERSON_NAME], collect gems, and es…" at bounding box center [445, 109] width 112 height 196
paste textarea "hero.attack("rexxar")"
type textarea "hero.attack("rexxar")"
click at [406, 83] on div "# This is a COMBO challenge level. # Defeat [PERSON_NAME], collect gems, and es…" at bounding box center [445, 109] width 112 height 196
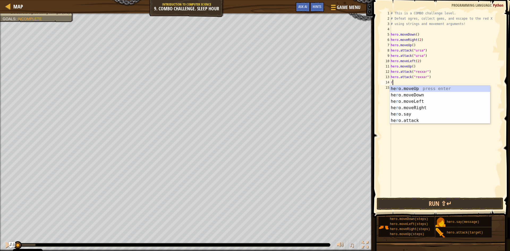
type textarea "ri"
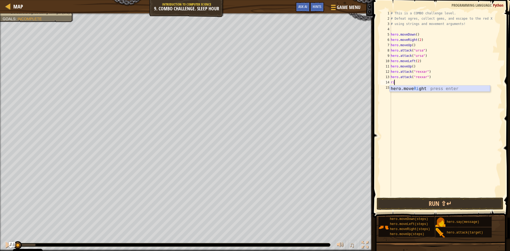
click at [424, 88] on div "hero.move Ri ght press enter" at bounding box center [439, 94] width 100 height 19
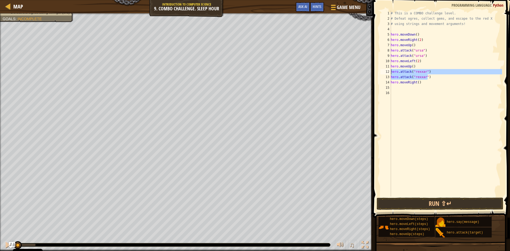
drag, startPoint x: 437, startPoint y: 78, endPoint x: 383, endPoint y: 71, distance: 55.1
click at [383, 71] on div "1 2 3 4 5 6 7 8 9 10 11 12 13 14 15 16 # This is a COMBO challenge level. # Def…" at bounding box center [440, 104] width 123 height 186
type textarea "hero.attack("rexxar") hero.attack("rexxar")"
click at [395, 87] on div "# This is a COMBO challenge level. # Defeat [PERSON_NAME], collect gems, and es…" at bounding box center [445, 109] width 112 height 196
paste textarea "hero.attack("rexxar")"
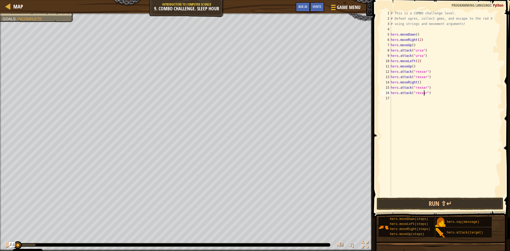
click at [423, 93] on div "# This is a COMBO challenge level. # Defeat [PERSON_NAME], collect gems, and es…" at bounding box center [445, 109] width 112 height 196
drag, startPoint x: 421, startPoint y: 88, endPoint x: 414, endPoint y: 87, distance: 7.0
click at [414, 87] on div "# This is a COMBO challenge level. # Defeat [PERSON_NAME], collect gems, and es…" at bounding box center [445, 109] width 112 height 196
type textarea "hero.attack("brackr")"
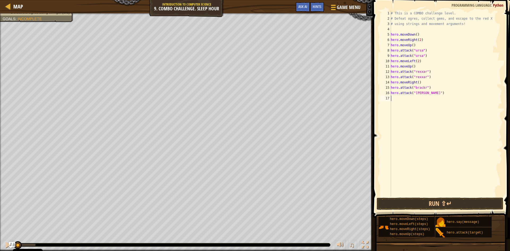
click at [417, 98] on div "# This is a COMBO challenge level. # Defeat [PERSON_NAME], collect gems, and es…" at bounding box center [445, 109] width 112 height 196
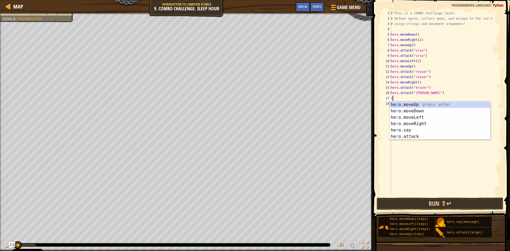
type textarea "ri"
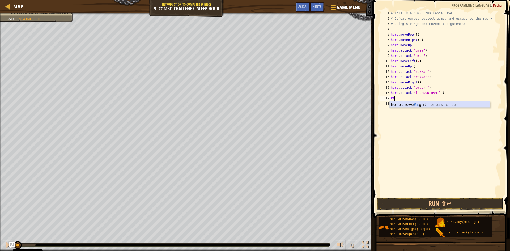
click at [420, 106] on div "hero.move Ri ght press enter" at bounding box center [439, 110] width 100 height 19
click at [416, 97] on div "# This is a COMBO challenge level. # Defeat [PERSON_NAME], collect gems, and es…" at bounding box center [445, 109] width 112 height 196
click at [418, 203] on button "Run ⇧↵" at bounding box center [439, 204] width 127 height 12
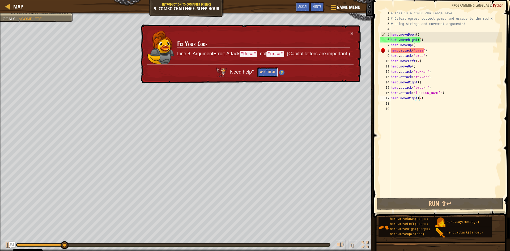
click at [269, 74] on button "Ask the AI" at bounding box center [267, 72] width 20 height 10
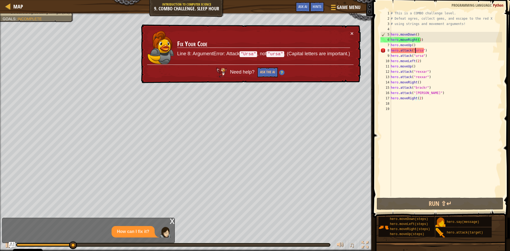
click at [415, 50] on div "# This is a COMBO challenge level. # Defeat [PERSON_NAME], collect gems, and es…" at bounding box center [445, 109] width 112 height 196
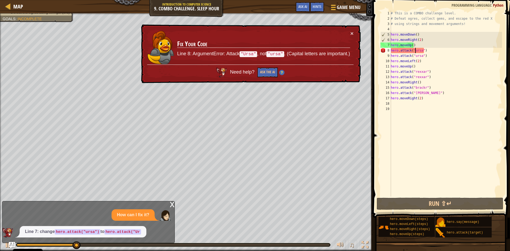
click at [414, 50] on div "# This is a COMBO challenge level. # Defeat [PERSON_NAME], collect gems, and es…" at bounding box center [445, 109] width 112 height 196
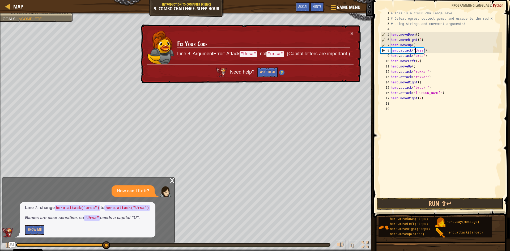
click at [415, 55] on div "# This is a COMBO challenge level. # Defeat [PERSON_NAME], collect gems, and es…" at bounding box center [445, 109] width 112 height 196
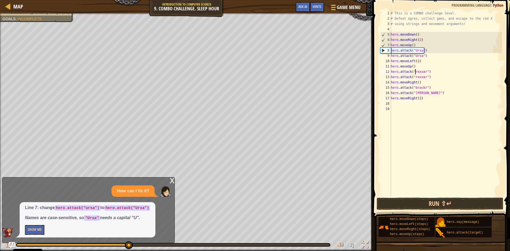
click at [415, 71] on div "# This is a COMBO challenge level. # Defeat [PERSON_NAME], collect gems, and es…" at bounding box center [445, 109] width 112 height 196
click at [415, 78] on div "# This is a COMBO challenge level. # Defeat [PERSON_NAME], collect gems, and es…" at bounding box center [445, 109] width 112 height 196
click at [415, 88] on div "# This is a COMBO challenge level. # Defeat [PERSON_NAME], collect gems, and es…" at bounding box center [445, 109] width 112 height 196
click at [414, 92] on div "# This is a COMBO challenge level. # Defeat [PERSON_NAME], collect gems, and es…" at bounding box center [445, 109] width 112 height 196
drag, startPoint x: 419, startPoint y: 207, endPoint x: 419, endPoint y: 199, distance: 7.4
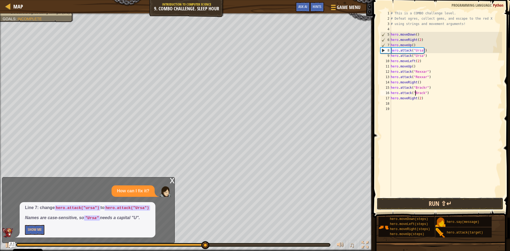
click at [419, 203] on button "Run ⇧↵" at bounding box center [439, 204] width 127 height 12
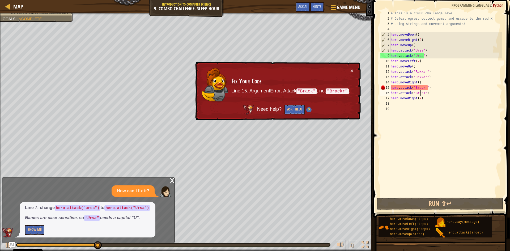
click at [421, 93] on div "# This is a COMBO challenge level. # Defeat [PERSON_NAME], collect gems, and es…" at bounding box center [445, 109] width 112 height 196
click at [353, 68] on div "× Fix Your Code Line 15: ArgumentError: Attack "[PERSON_NAME]" , not "Brackr" .…" at bounding box center [277, 91] width 166 height 59
click at [351, 72] on button "×" at bounding box center [351, 71] width 3 height 6
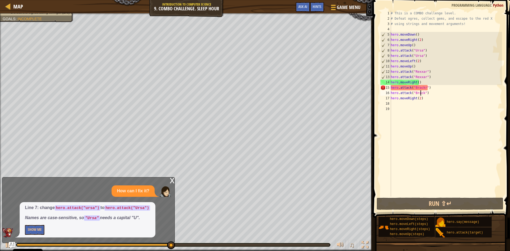
click at [425, 87] on div "# This is a COMBO challenge level. # Defeat [PERSON_NAME], collect gems, and es…" at bounding box center [445, 109] width 112 height 196
click at [424, 88] on div "# This is a COMBO challenge level. # Defeat [PERSON_NAME], collect gems, and es…" at bounding box center [445, 109] width 112 height 196
type textarea "hero.attack("Brack")"
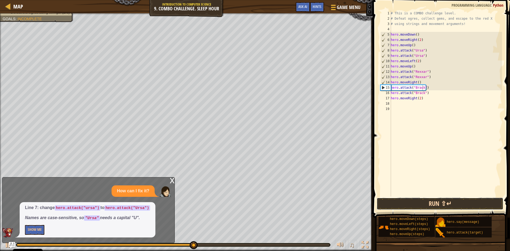
click at [428, 207] on button "Run ⇧↵" at bounding box center [439, 204] width 127 height 12
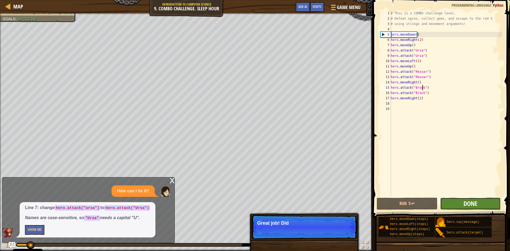
click at [468, 204] on span "Done" at bounding box center [470, 203] width 14 height 8
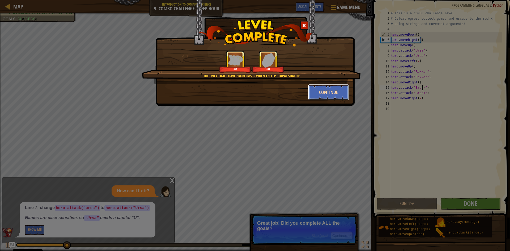
click at [321, 96] on button "Continue" at bounding box center [328, 92] width 41 height 16
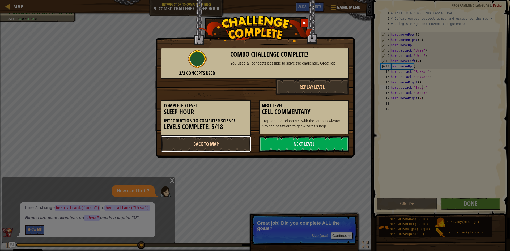
click at [214, 145] on link "Back to Map" at bounding box center [206, 144] width 90 height 16
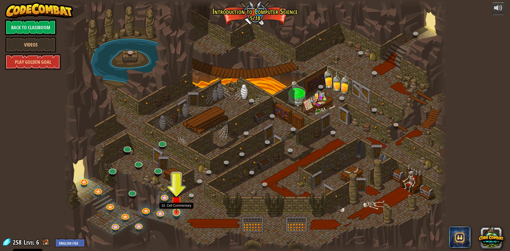
click at [178, 211] on img at bounding box center [176, 201] width 10 height 24
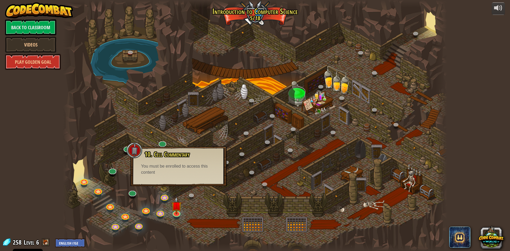
click at [174, 183] on div "10. Cell Commentary Trapped in a prison cell with the famous wizard! Say the pa…" at bounding box center [178, 166] width 96 height 40
click at [107, 170] on link at bounding box center [111, 169] width 11 height 11
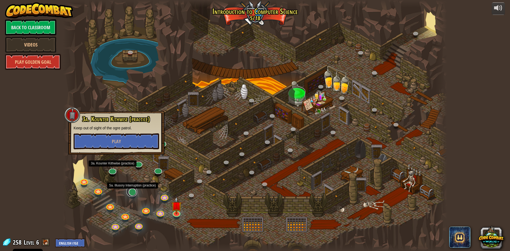
click at [128, 195] on link at bounding box center [131, 191] width 11 height 11
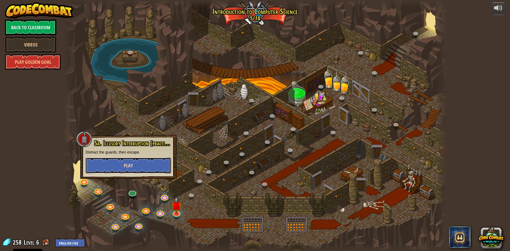
click at [123, 161] on button "Play" at bounding box center [127, 165] width 85 height 16
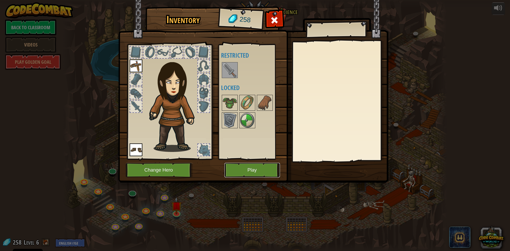
click at [247, 169] on button "Play" at bounding box center [251, 170] width 55 height 15
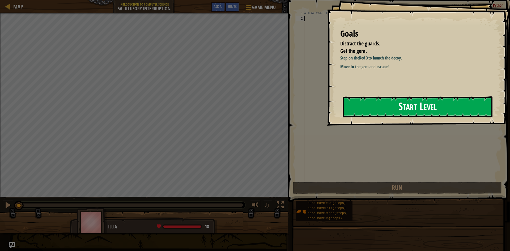
click at [358, 109] on button "Start Level" at bounding box center [417, 106] width 150 height 21
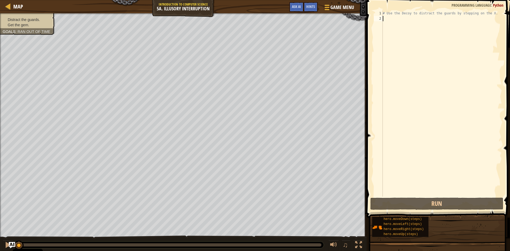
type textarea "j"
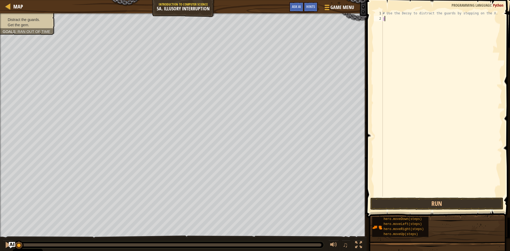
scroll to position [2, 0]
type textarea "h"
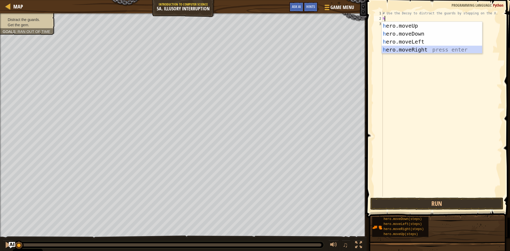
click at [421, 46] on div "h ero.moveUp press enter h ero.moveDown press enter h ero.moveLeft press enter …" at bounding box center [431, 46] width 100 height 48
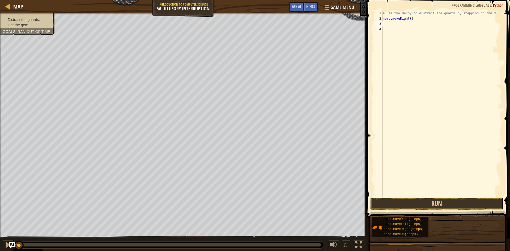
type textarea "h"
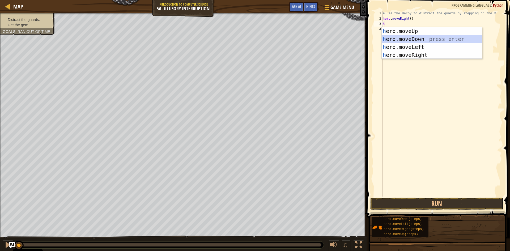
click at [423, 39] on div "h ero.moveUp press enter h ero.moveDown press enter h ero.moveLeft press enter …" at bounding box center [431, 51] width 100 height 48
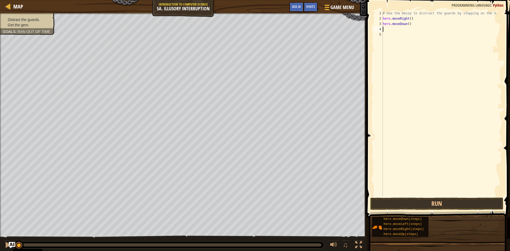
click at [406, 24] on div "# Use the Decoy to distract the guards by stepping on the X. hero . moveRight (…" at bounding box center [441, 109] width 120 height 196
type textarea "hero.moveDown(2)"
click at [401, 30] on div "# Use the Decoy to distract the guards by stepping on the X. hero . moveRight (…" at bounding box center [441, 109] width 120 height 196
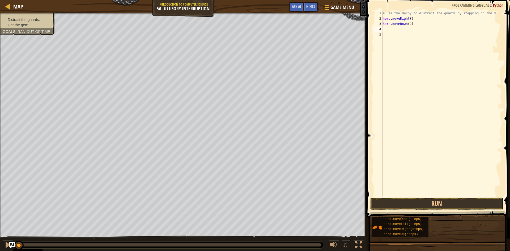
type textarea "h"
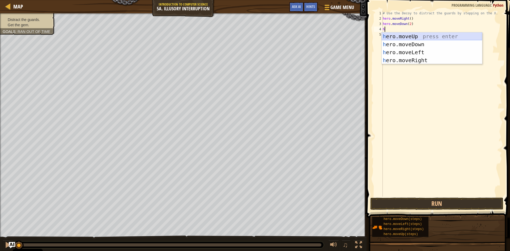
click at [399, 37] on div "h ero.moveUp press enter h ero.moveDown press enter h ero.moveLeft press enter …" at bounding box center [431, 56] width 100 height 48
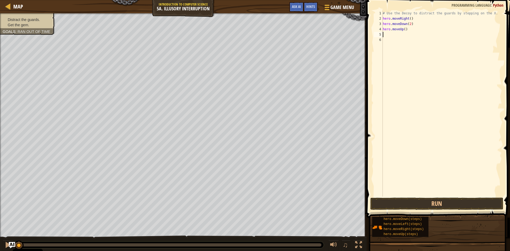
click at [403, 29] on div "# Use the Decoy to distract the guards by stepping on the X. hero . moveRight (…" at bounding box center [441, 109] width 120 height 196
type textarea "hero.moveUp(2)"
click at [385, 37] on div "# Use the Decoy to distract the guards by stepping on the X. hero . moveRight (…" at bounding box center [441, 109] width 120 height 196
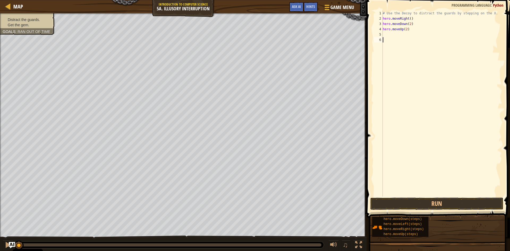
click at [387, 33] on div "# Use the Decoy to distract the guards by stepping on the X. hero . moveRight (…" at bounding box center [441, 109] width 120 height 196
type textarea "k"
type textarea "h"
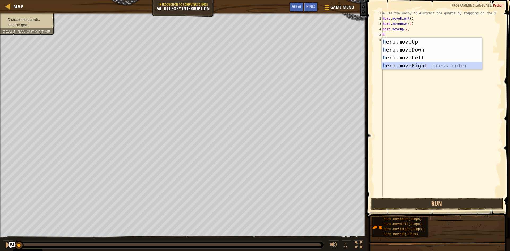
click at [413, 64] on div "h ero.moveUp press enter h ero.moveDown press enter h ero.moveLeft press enter …" at bounding box center [431, 62] width 100 height 48
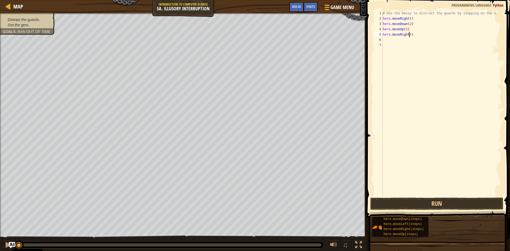
click at [408, 35] on div "# Use the Decoy to distract the guards by stepping on the X. hero . moveRight (…" at bounding box center [441, 109] width 120 height 196
type textarea "hero.moveRight(3)"
click at [458, 202] on button "Run" at bounding box center [436, 204] width 133 height 12
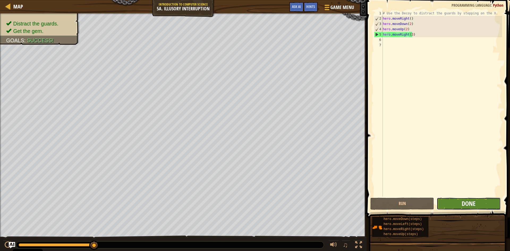
click at [470, 203] on span "Done" at bounding box center [468, 203] width 14 height 8
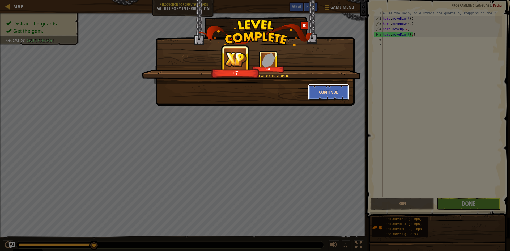
click at [326, 91] on button "Continue" at bounding box center [328, 92] width 41 height 16
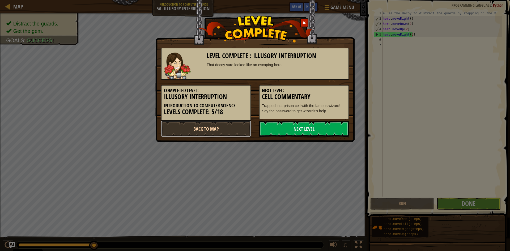
click at [216, 131] on link "Back to Map" at bounding box center [206, 129] width 90 height 16
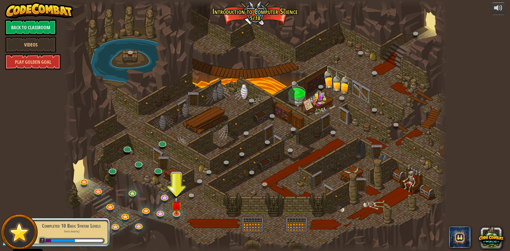
click at [109, 175] on div at bounding box center [112, 174] width 6 height 5
click at [113, 173] on link at bounding box center [111, 169] width 11 height 11
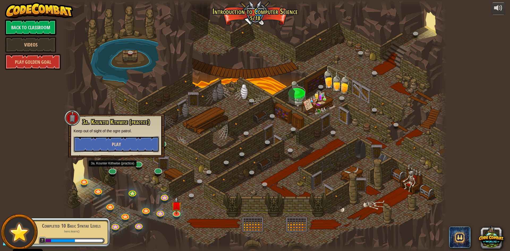
click at [113, 149] on button "Play" at bounding box center [116, 144] width 85 height 16
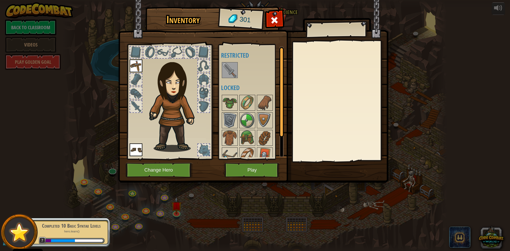
click at [241, 177] on img at bounding box center [253, 86] width 270 height 193
click at [233, 100] on img at bounding box center [229, 102] width 15 height 15
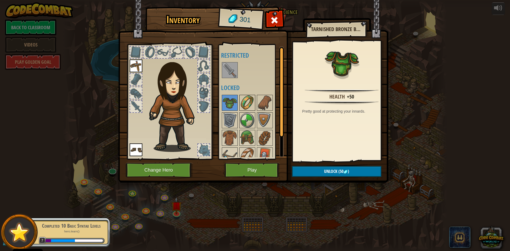
click at [250, 104] on img at bounding box center [247, 102] width 15 height 15
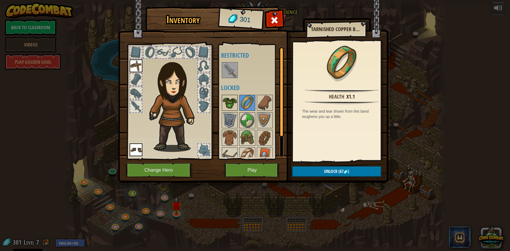
click at [235, 100] on img at bounding box center [229, 102] width 15 height 15
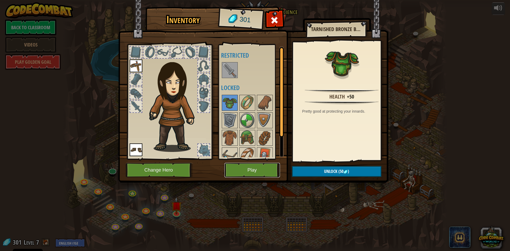
click at [264, 173] on button "Play" at bounding box center [251, 170] width 55 height 15
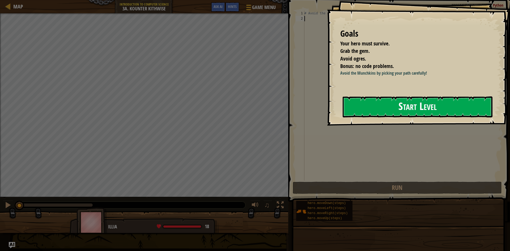
click at [376, 106] on button "Start Level" at bounding box center [417, 106] width 150 height 21
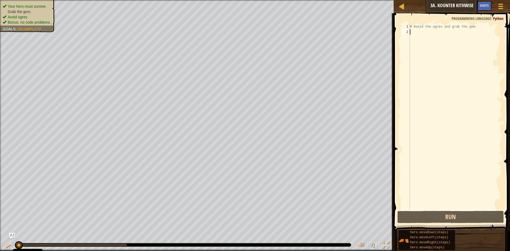
scroll to position [2, 0]
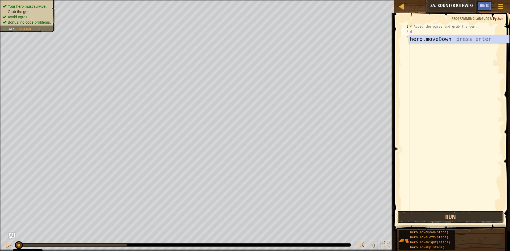
type textarea "do"
click at [432, 38] on div "hero.move Do wn press enter" at bounding box center [459, 47] width 100 height 24
click at [435, 32] on div "# Avoid the ogres and grab the gem. hero . moveDown ( )" at bounding box center [455, 122] width 93 height 196
type textarea "hero.moveDown(2)"
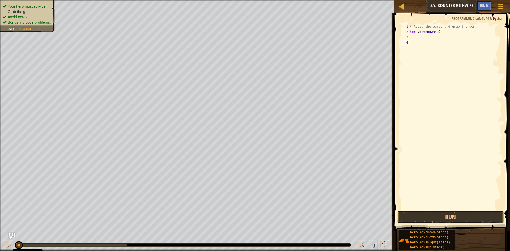
click at [431, 40] on div "# Avoid the ogres and grab the gem. hero . moveDown ( 2 )" at bounding box center [455, 122] width 93 height 196
click at [420, 36] on div "# Avoid the ogres and grab the gem. hero . moveDown ( 2 )" at bounding box center [455, 122] width 93 height 196
click at [436, 31] on div "# Avoid the ogres and grab the gem. hero . moveDown ( 2 )" at bounding box center [455, 122] width 93 height 196
type textarea "hero.moveDown(1)"
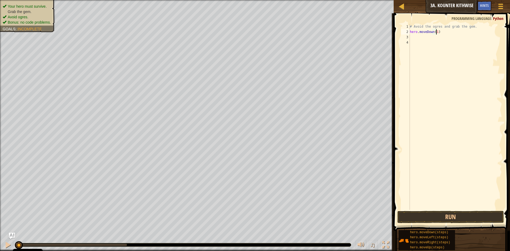
scroll to position [2, 2]
click at [419, 39] on div "# Avoid the ogres and grab the gem. hero . moveDown ( 1 )" at bounding box center [455, 122] width 93 height 196
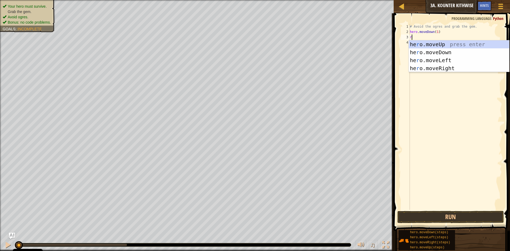
type textarea "ri"
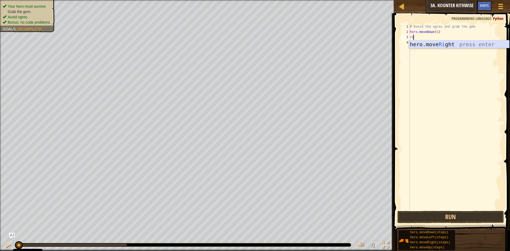
click at [457, 44] on div "hero.move Ri ght press enter" at bounding box center [459, 52] width 100 height 24
click at [436, 37] on div "# Avoid the ogres and grab the gem. hero . moveDown ( 1 ) hero . moveRight ( )" at bounding box center [455, 122] width 93 height 196
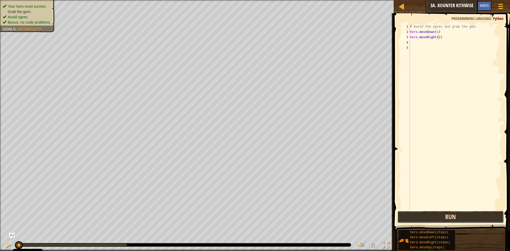
click at [449, 219] on button "Run" at bounding box center [450, 217] width 106 height 12
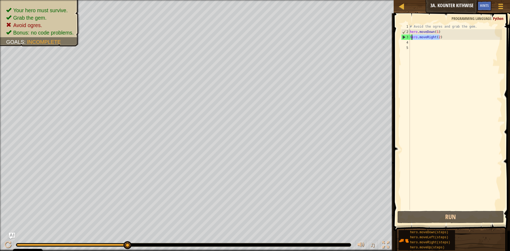
drag, startPoint x: 450, startPoint y: 36, endPoint x: 411, endPoint y: 37, distance: 39.0
click at [411, 37] on div "# Avoid the ogres and grab the gem. hero . moveDown ( 1 ) hero . moveRight ( 2 )" at bounding box center [455, 122] width 93 height 196
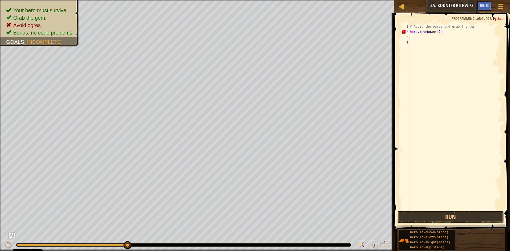
click at [440, 32] on div "# Avoid the ogres and grab the gem. hero . moveDown ( 1 ) h" at bounding box center [455, 122] width 93 height 196
type textarea "hero.moveDown(1)"
type textarea "do"
click at [436, 42] on div "hero.move Do wn press enter" at bounding box center [459, 52] width 100 height 24
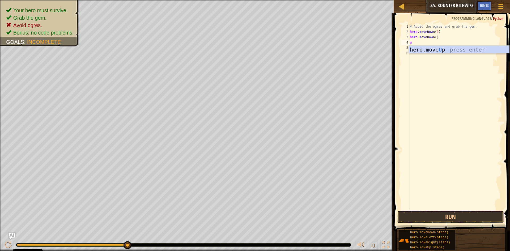
type textarea "up"
click at [435, 49] on div "hero.move Up press enter" at bounding box center [459, 58] width 100 height 24
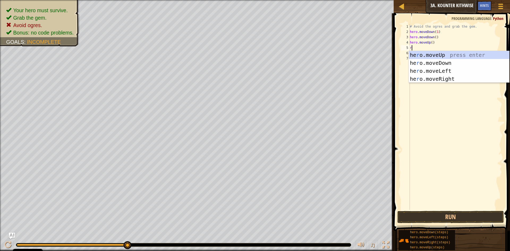
type textarea "ri"
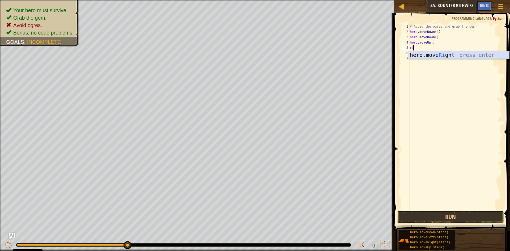
click at [434, 54] on div "hero.move Ri ght press enter" at bounding box center [459, 63] width 100 height 24
click at [436, 47] on div "# Avoid the ogres and grab the gem. hero . moveDown ( 1 ) hero . moveDown ( ) h…" at bounding box center [455, 122] width 93 height 196
type textarea "hero.moveRight(2)"
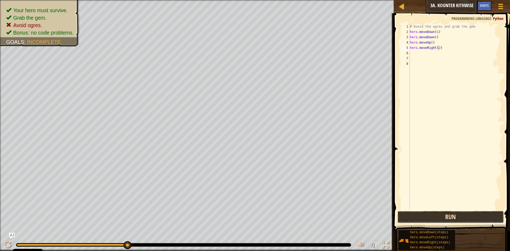
click at [433, 215] on button "Run" at bounding box center [450, 217] width 106 height 12
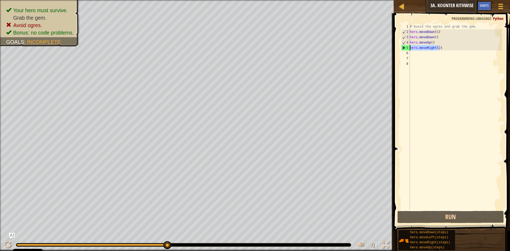
drag, startPoint x: 443, startPoint y: 47, endPoint x: 408, endPoint y: 49, distance: 35.1
click at [408, 49] on div "hero.moveRight(2) 1 2 3 4 5 6 7 8 # Avoid the ogres and grab the gem. hero . mo…" at bounding box center [451, 117] width 102 height 186
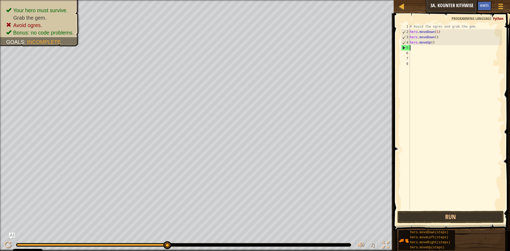
click at [439, 44] on div "# Avoid the ogres and grab the gem. hero . moveDown ( 1 ) hero . moveDown ( ) h…" at bounding box center [455, 122] width 93 height 196
type textarea "hero.moveUp()"
drag, startPoint x: 439, startPoint y: 44, endPoint x: 409, endPoint y: 44, distance: 30.3
click at [409, 44] on div "hero.moveUp() 1 2 3 4 5 6 7 8 # Avoid the ogres and grab the gem. hero . moveDo…" at bounding box center [451, 117] width 102 height 186
type textarea "r"
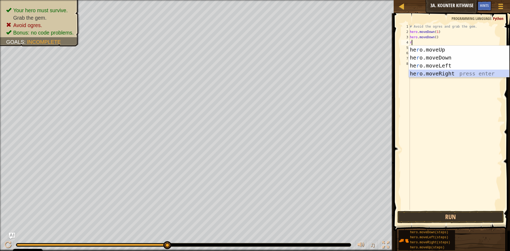
click at [434, 71] on div "he r o.moveUp press enter he r o.moveDown press enter he r o.moveLeft press ent…" at bounding box center [459, 70] width 100 height 48
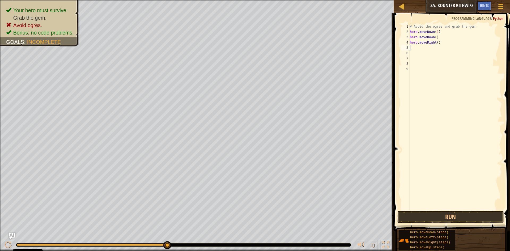
click at [435, 50] on div "# Avoid the ogres and grab the gem. hero . moveDown ( 1 ) hero . moveDown ( ) h…" at bounding box center [455, 122] width 93 height 196
type textarea "u"
click at [436, 54] on div "hero.move U p press enter" at bounding box center [459, 63] width 100 height 24
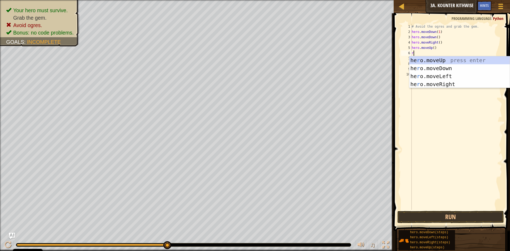
type textarea "ri"
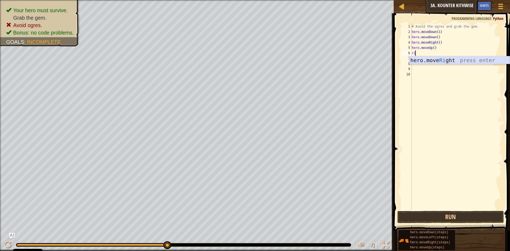
click at [434, 59] on div "hero.move Ri ght press enter" at bounding box center [459, 68] width 100 height 24
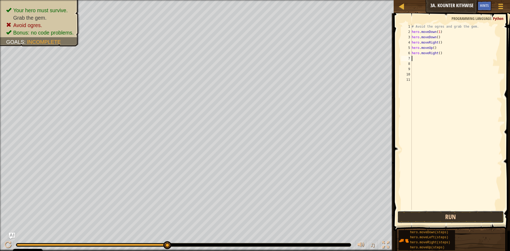
click at [444, 216] on button "Run" at bounding box center [450, 217] width 106 height 12
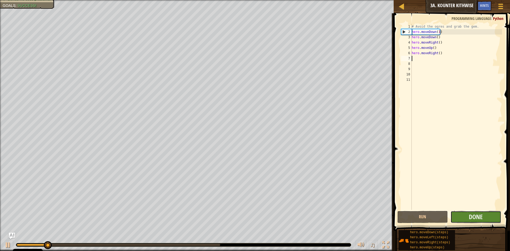
click at [463, 216] on button "Done" at bounding box center [475, 217] width 51 height 12
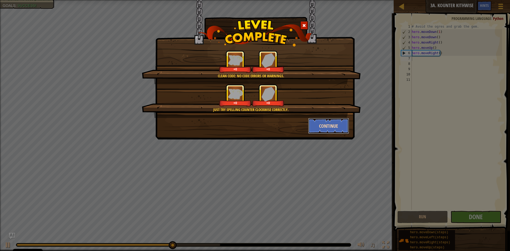
click at [346, 130] on button "Continue" at bounding box center [328, 126] width 41 height 16
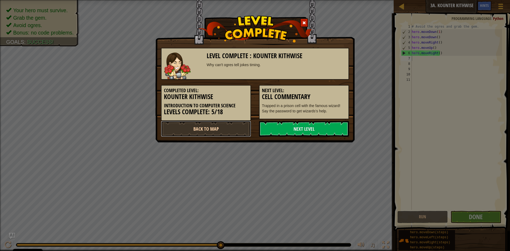
click at [214, 128] on link "Back to Map" at bounding box center [206, 129] width 90 height 16
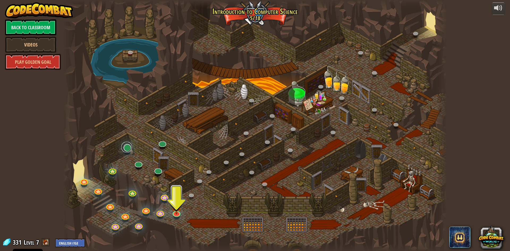
click at [126, 151] on link at bounding box center [126, 147] width 11 height 11
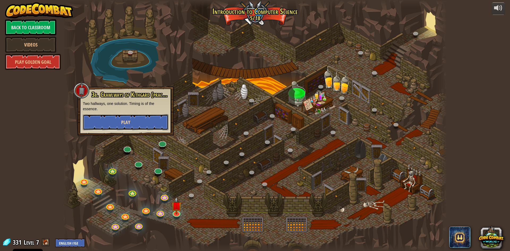
click at [126, 127] on button "Play" at bounding box center [125, 122] width 85 height 16
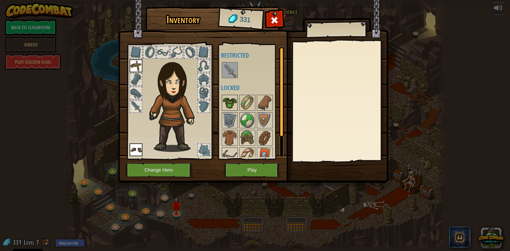
drag, startPoint x: 230, startPoint y: 97, endPoint x: 229, endPoint y: 100, distance: 2.8
click at [230, 98] on img at bounding box center [229, 102] width 15 height 15
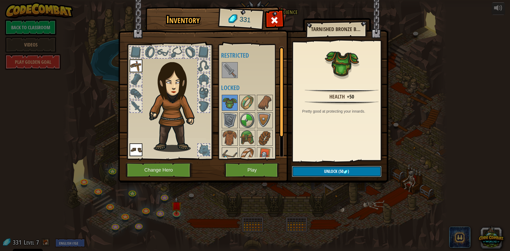
click at [331, 171] on span "Unlock" at bounding box center [330, 171] width 13 height 6
click at [311, 169] on button "Confirm" at bounding box center [336, 171] width 89 height 11
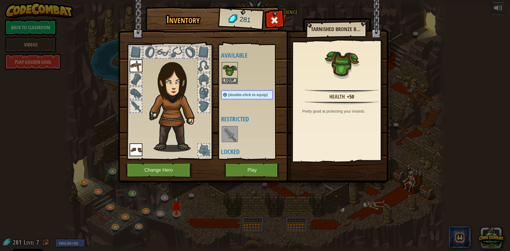
scroll to position [71, 0]
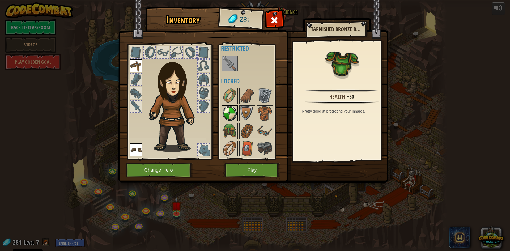
click at [233, 118] on img at bounding box center [229, 113] width 15 height 15
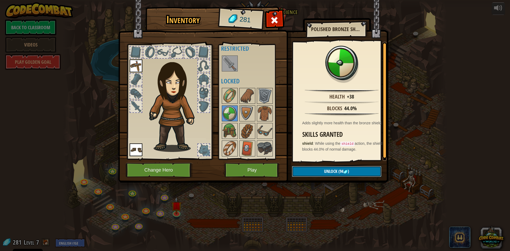
click at [334, 170] on span "Unlock" at bounding box center [330, 171] width 13 height 6
click at [319, 170] on button "Confirm" at bounding box center [336, 171] width 89 height 11
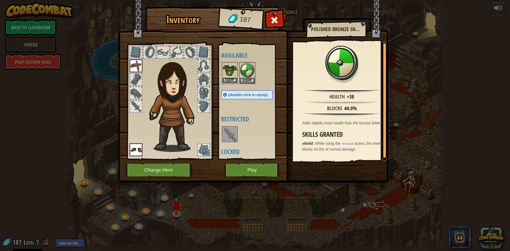
click at [230, 80] on button "Equip" at bounding box center [229, 81] width 15 height 6
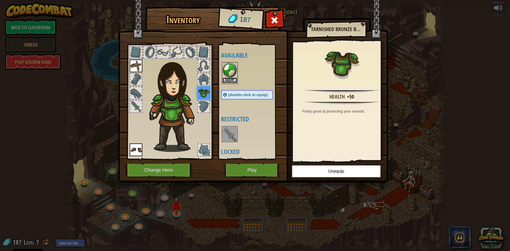
drag, startPoint x: 231, startPoint y: 79, endPoint x: 228, endPoint y: 82, distance: 4.2
click at [230, 79] on button "Equip" at bounding box center [229, 81] width 15 height 6
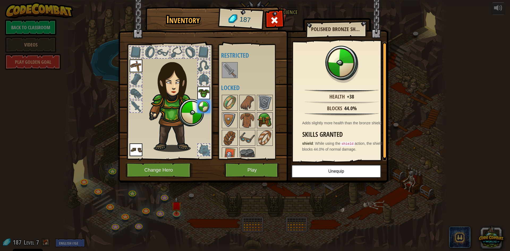
click at [259, 118] on img at bounding box center [264, 120] width 15 height 15
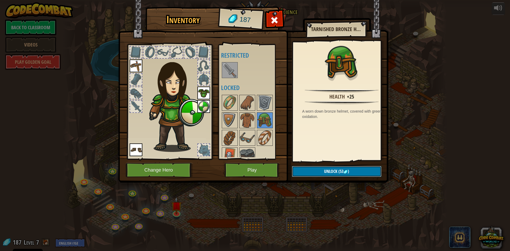
click at [321, 171] on button "Unlock (53 )" at bounding box center [336, 171] width 89 height 11
click at [324, 171] on button "Confirm" at bounding box center [336, 171] width 89 height 11
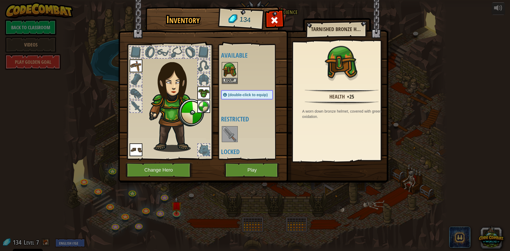
drag, startPoint x: 242, startPoint y: 92, endPoint x: 240, endPoint y: 94, distance: 3.0
click at [241, 92] on div "(double-click to equip)" at bounding box center [247, 95] width 52 height 10
click at [231, 81] on button "Equip" at bounding box center [229, 81] width 15 height 6
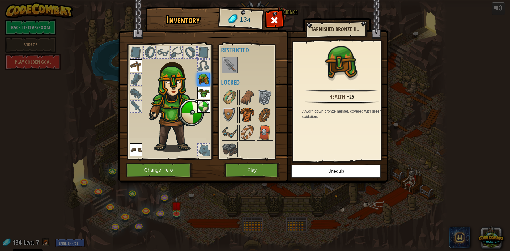
scroll to position [7, 0]
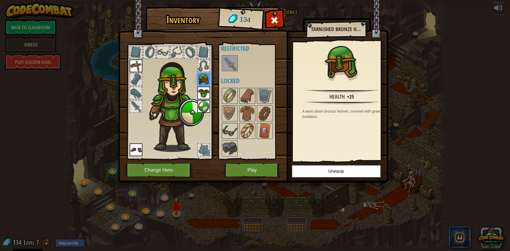
click at [232, 127] on img at bounding box center [229, 130] width 15 height 15
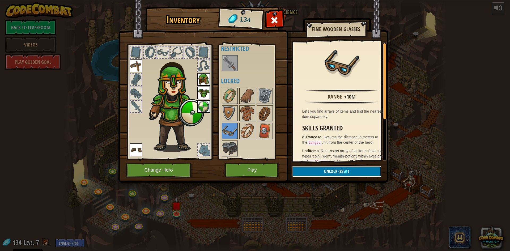
click at [333, 170] on span "Unlock" at bounding box center [330, 171] width 13 height 6
click at [326, 168] on button "Confirm" at bounding box center [336, 171] width 89 height 11
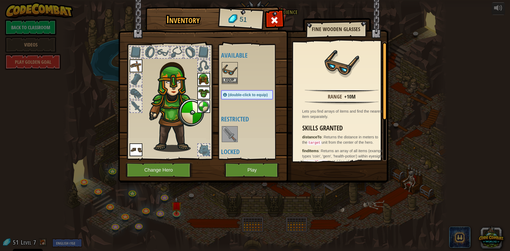
click at [227, 77] on img at bounding box center [229, 70] width 15 height 15
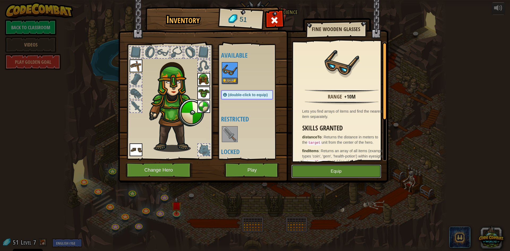
click at [312, 169] on button "Equip" at bounding box center [336, 171] width 90 height 13
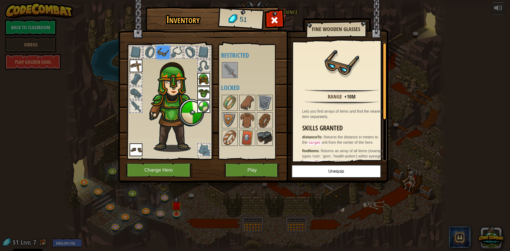
click at [262, 136] on img at bounding box center [264, 137] width 15 height 15
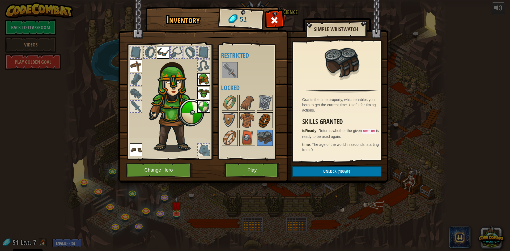
click at [265, 122] on img at bounding box center [264, 120] width 15 height 15
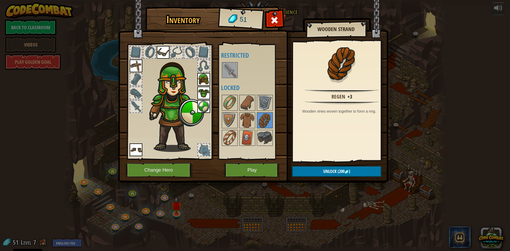
click at [256, 139] on div at bounding box center [252, 120] width 63 height 53
click at [258, 139] on img at bounding box center [264, 137] width 15 height 15
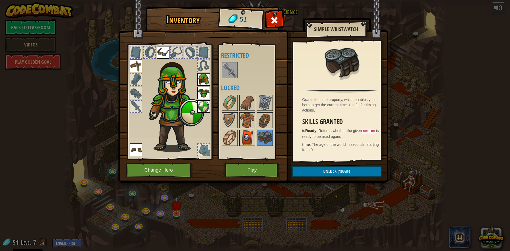
click at [255, 139] on div at bounding box center [247, 138] width 16 height 16
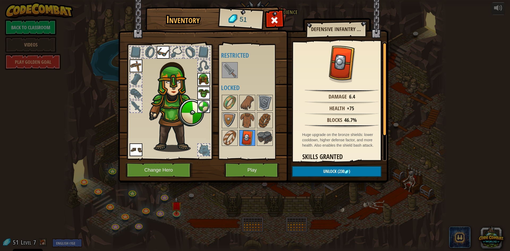
click at [243, 139] on img at bounding box center [247, 137] width 15 height 15
click at [243, 128] on div at bounding box center [252, 120] width 63 height 53
click at [239, 119] on div at bounding box center [247, 120] width 16 height 16
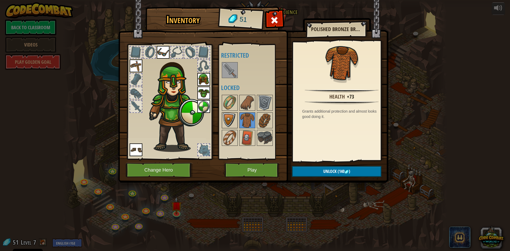
click at [236, 112] on div at bounding box center [230, 120] width 16 height 16
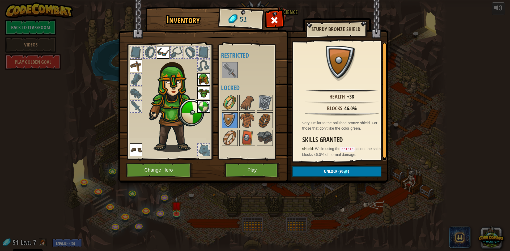
click at [237, 109] on img at bounding box center [229, 102] width 15 height 15
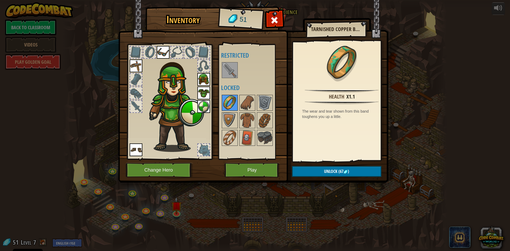
click at [229, 108] on img at bounding box center [229, 102] width 15 height 15
click at [258, 170] on button "Play" at bounding box center [251, 170] width 55 height 15
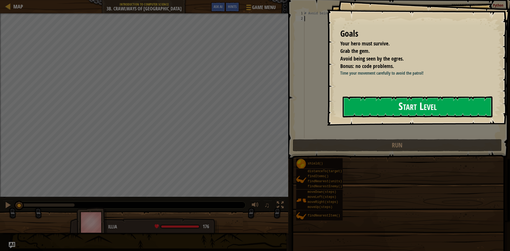
click at [396, 102] on button "Start Level" at bounding box center [417, 106] width 150 height 21
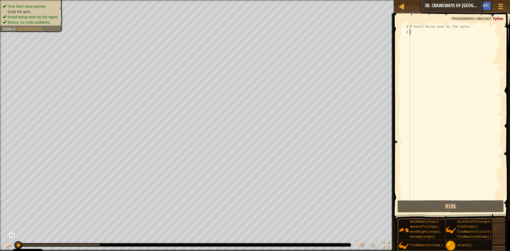
type textarea "h"
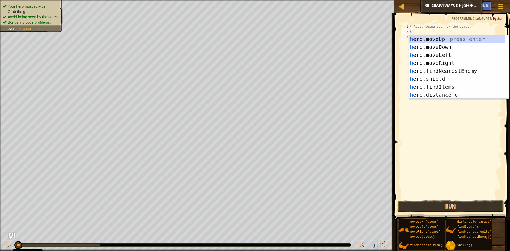
scroll to position [2, 0]
click at [439, 61] on div "h ero.moveUp press enter h ero.moveDown press enter h ero.moveLeft press enter …" at bounding box center [457, 75] width 96 height 80
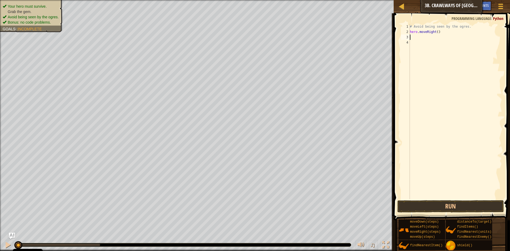
type textarea "h"
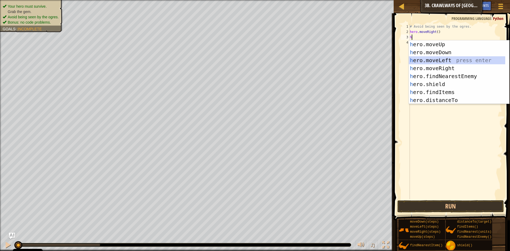
click at [440, 59] on div "h ero.moveUp press enter h ero.moveDown press enter h ero.moveLeft press enter …" at bounding box center [457, 80] width 96 height 80
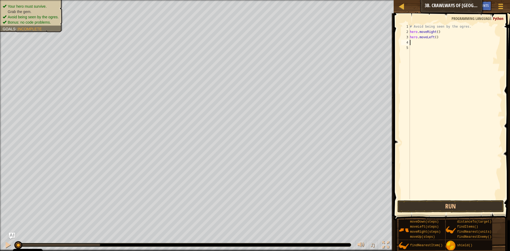
type textarea "h"
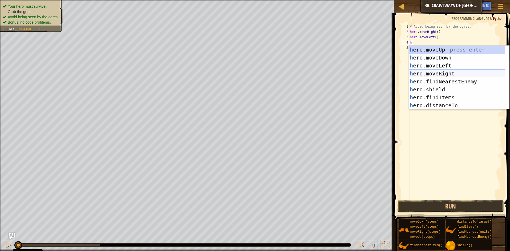
click at [442, 72] on div "h ero.moveUp press enter h ero.moveDown press enter h ero.moveLeft press enter …" at bounding box center [457, 86] width 96 height 80
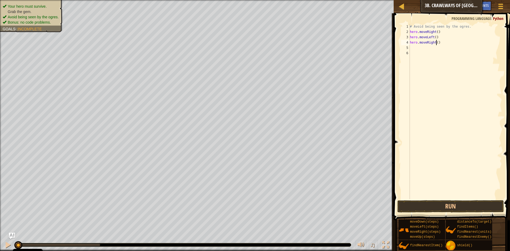
click at [435, 43] on div "# Avoid being seen by the ogres. hero . moveRight ( ) hero . moveLeft ( ) hero …" at bounding box center [455, 117] width 93 height 186
type textarea "hero.moveRight(2)"
click at [483, 201] on button "Run" at bounding box center [450, 206] width 106 height 12
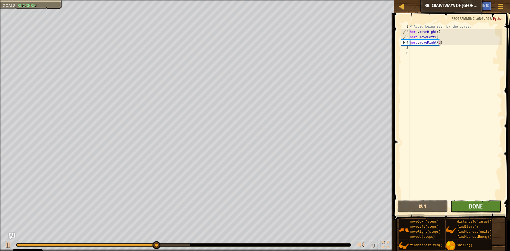
click at [487, 207] on button "Done" at bounding box center [475, 206] width 51 height 12
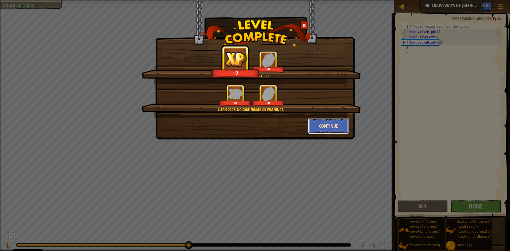
click at [335, 127] on button "Continue" at bounding box center [328, 126] width 41 height 16
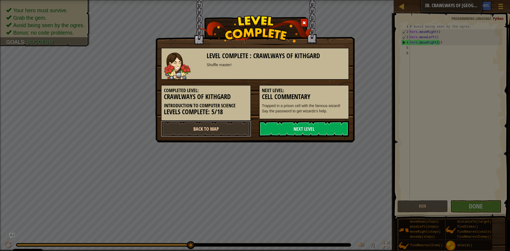
click at [211, 131] on link "Back to Map" at bounding box center [206, 129] width 90 height 16
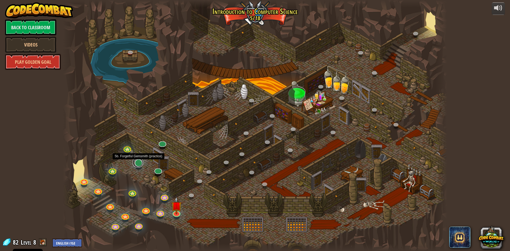
click at [141, 164] on link at bounding box center [137, 162] width 11 height 11
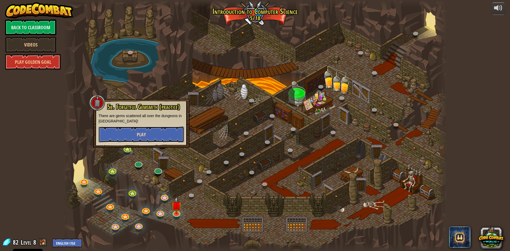
click at [138, 134] on span "Play" at bounding box center [141, 134] width 9 height 7
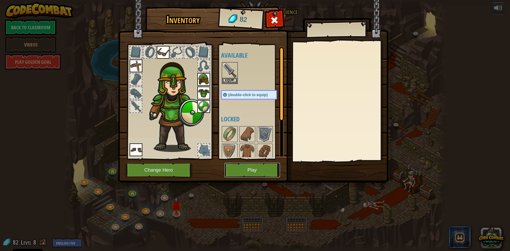
click at [271, 170] on button "Play" at bounding box center [251, 170] width 55 height 15
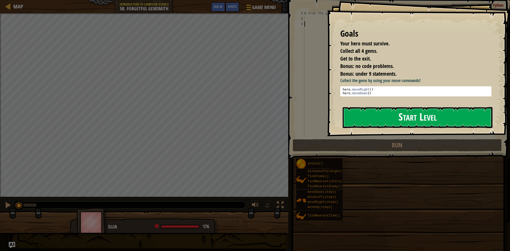
click at [371, 117] on button "Start Level" at bounding box center [417, 117] width 150 height 21
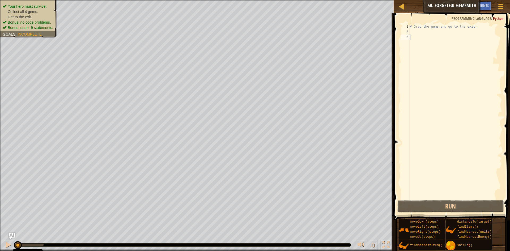
click at [416, 31] on div "# Grab the gems and go to the exit." at bounding box center [455, 117] width 93 height 186
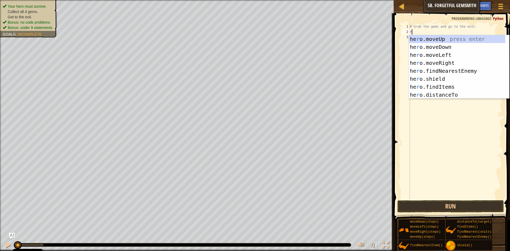
type textarea "ri"
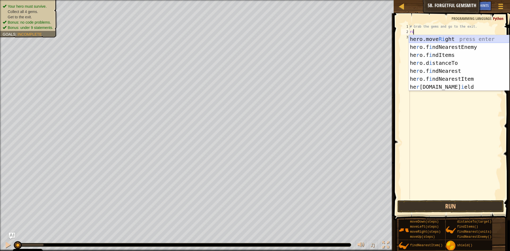
click at [432, 38] on div "hero.move Ri ght press enter he r o.f i ndNearestEnemy press enter he r o.f i n…" at bounding box center [459, 71] width 100 height 72
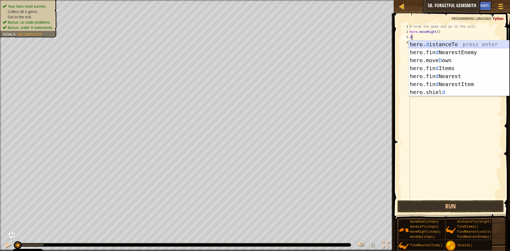
type textarea "do"
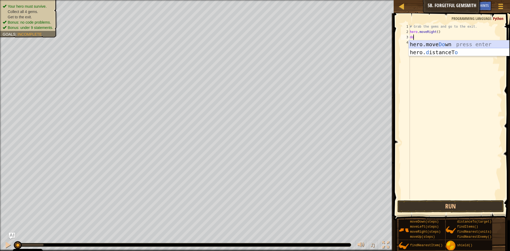
click at [427, 45] on div "hero.move Do wn press enter hero. d istanceT o press enter" at bounding box center [459, 56] width 100 height 32
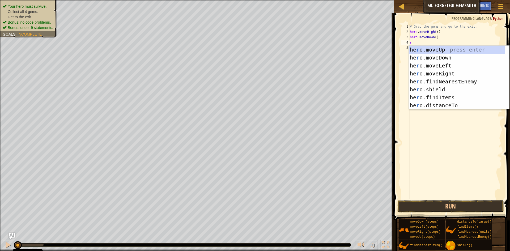
type textarea "ri"
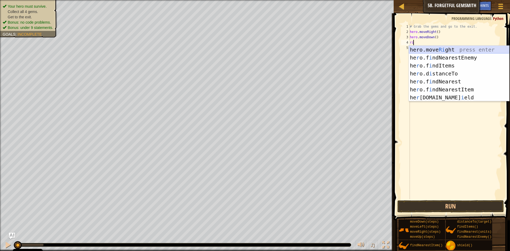
click at [436, 50] on div "hero.move Ri ght press enter he r o.f i ndNearestEnemy press enter he r o.f i n…" at bounding box center [459, 82] width 100 height 72
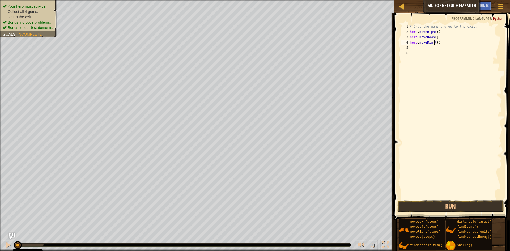
click at [435, 42] on div "# Grab the gems and go to the exit. hero . moveRight ( ) hero . moveDown ( ) he…" at bounding box center [455, 117] width 93 height 186
click at [436, 43] on div "# Grab the gems and go to the exit. hero . moveRight ( ) hero . moveDown ( ) he…" at bounding box center [455, 117] width 93 height 186
type textarea "hero.moveRight(2)"
click at [426, 49] on div "# Grab the gems and go to the exit. hero . moveRight ( ) hero . moveDown ( ) he…" at bounding box center [455, 117] width 93 height 186
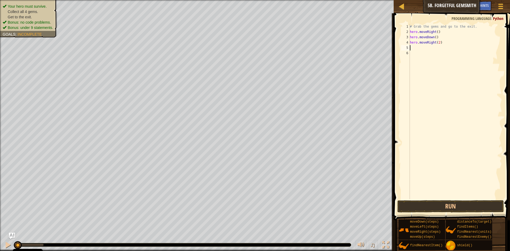
scroll to position [2, 0]
type textarea "up"
click at [428, 56] on div "hero.move Up press enter" at bounding box center [459, 63] width 100 height 24
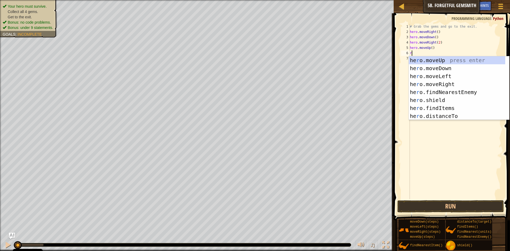
type textarea "ri"
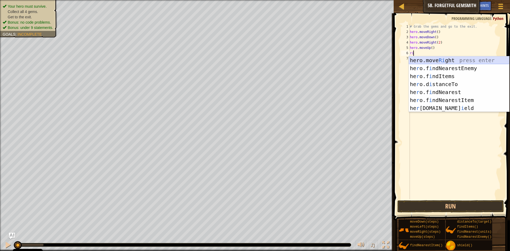
click at [438, 60] on div "hero.move Ri ght press enter he r o.f i ndNearestEnemy press enter he r o.f i n…" at bounding box center [459, 92] width 100 height 72
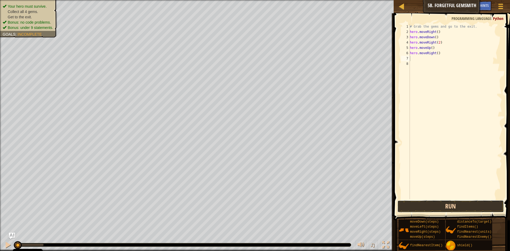
click at [467, 204] on button "Run" at bounding box center [450, 206] width 106 height 12
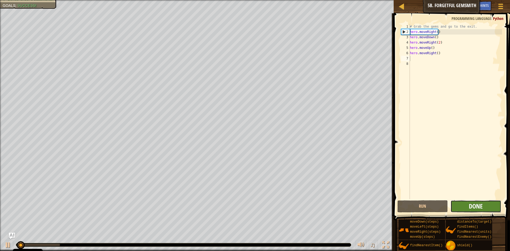
click at [480, 206] on span "Done" at bounding box center [476, 206] width 14 height 8
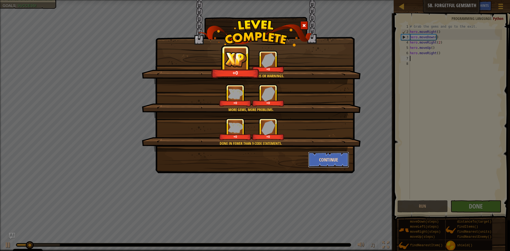
click at [328, 156] on button "Continue" at bounding box center [328, 160] width 41 height 16
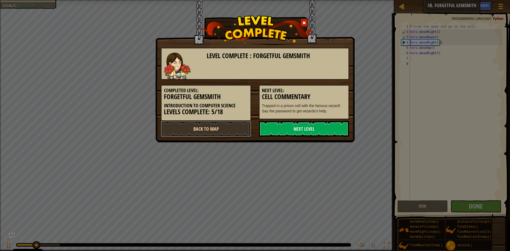
click at [236, 125] on link "Back to Map" at bounding box center [206, 129] width 90 height 16
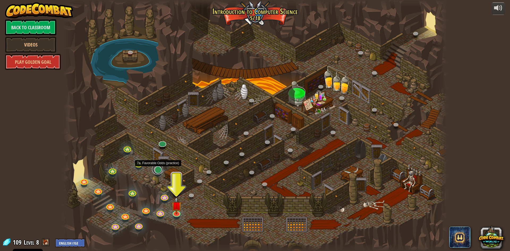
click at [159, 169] on link at bounding box center [157, 169] width 11 height 11
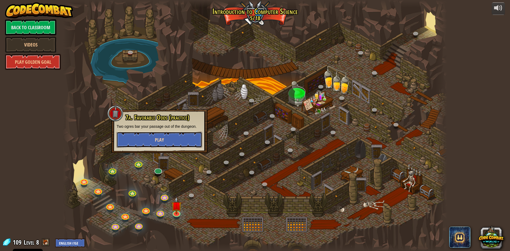
click at [165, 136] on button "Play" at bounding box center [159, 140] width 85 height 16
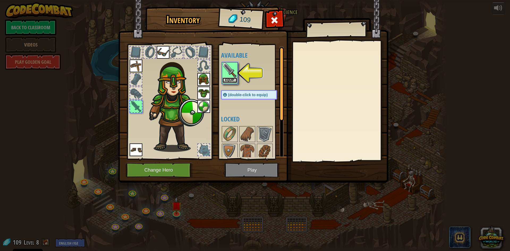
click at [230, 79] on button "Equip" at bounding box center [229, 81] width 15 height 6
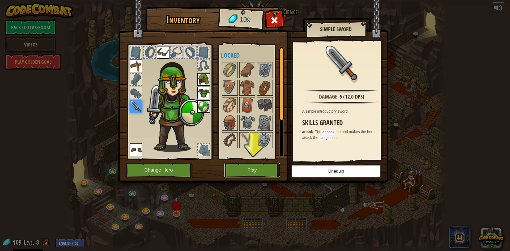
click at [252, 171] on button "Play" at bounding box center [251, 170] width 55 height 15
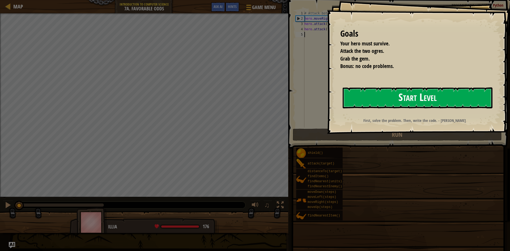
click at [353, 98] on button "Start Level" at bounding box center [417, 97] width 150 height 21
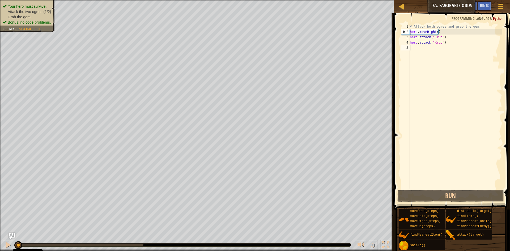
type textarea "j"
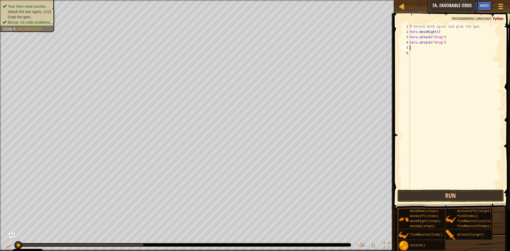
type textarea "h"
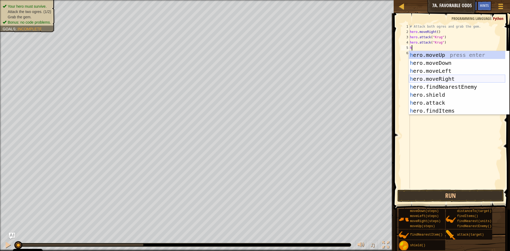
click at [434, 79] on div "h ero.moveUp press enter h ero.moveDown press enter h ero.moveLeft press enter …" at bounding box center [457, 91] width 96 height 80
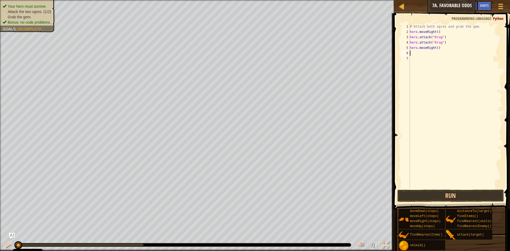
type textarea "h"
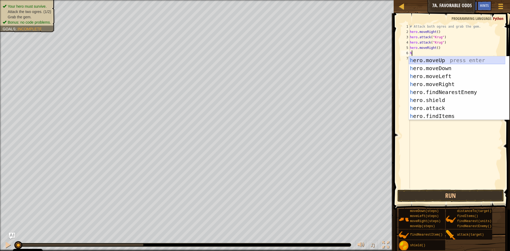
click at [438, 60] on div "h ero.moveUp press enter h ero.moveDown press enter h ero.moveLeft press enter …" at bounding box center [457, 96] width 96 height 80
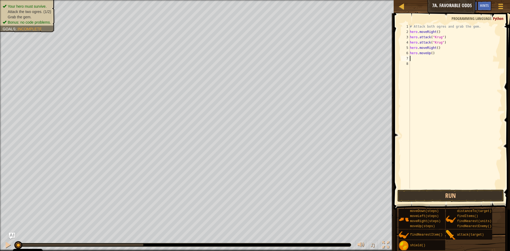
type textarea "h"
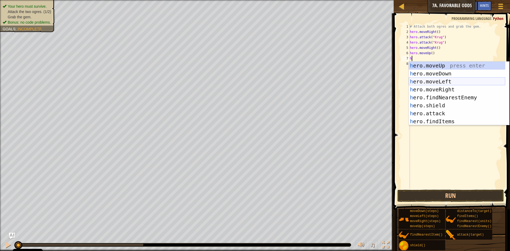
click at [436, 79] on div "h ero.moveUp press enter h ero.moveDown press enter h ero.moveLeft press enter …" at bounding box center [457, 102] width 96 height 80
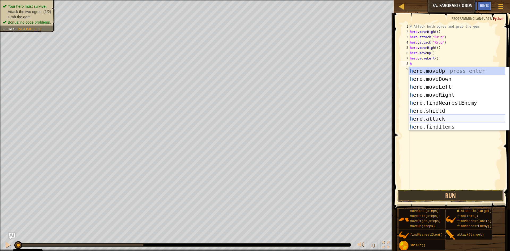
click at [438, 119] on div "h ero.moveUp press enter h ero.moveDown press enter h ero.moveLeft press enter …" at bounding box center [457, 107] width 96 height 80
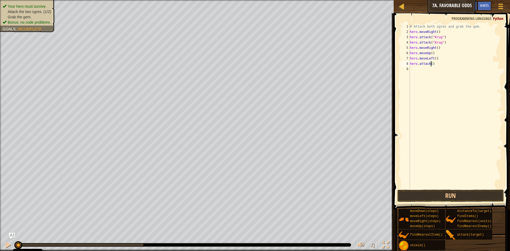
scroll to position [2, 2]
type textarea "hero.attack(Grump)"
drag, startPoint x: 448, startPoint y: 66, endPoint x: 407, endPoint y: 65, distance: 41.4
click at [407, 65] on div "hero.attack(Grump) 1 2 3 4 5 6 7 8 9 # Attack both ogres and grab the gem. hero…" at bounding box center [451, 106] width 102 height 165
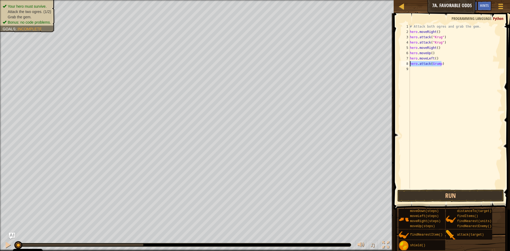
click at [415, 70] on div "# Attack both ogres and grab the gem. hero . moveRight ( ) hero . attack ( "[PE…" at bounding box center [455, 111] width 93 height 175
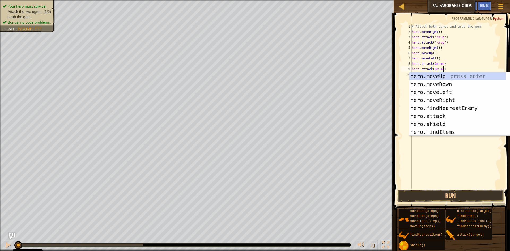
type textarea "hero.attack(Grump)"
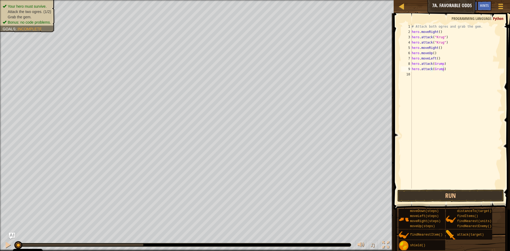
click at [392, 89] on span at bounding box center [452, 104] width 121 height 212
click at [442, 75] on div "# Attack both ogres and grab the gem. hero . moveRight ( ) hero . attack ( "[PE…" at bounding box center [456, 111] width 92 height 175
type textarea "h"
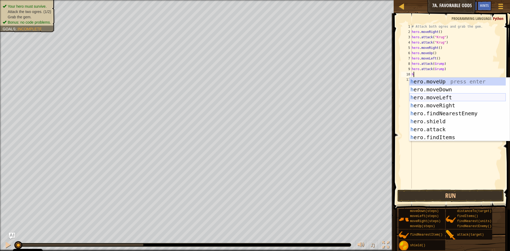
click at [441, 97] on div "h ero.moveUp press enter h ero.moveDown press enter h ero.moveLeft press enter …" at bounding box center [457, 118] width 96 height 80
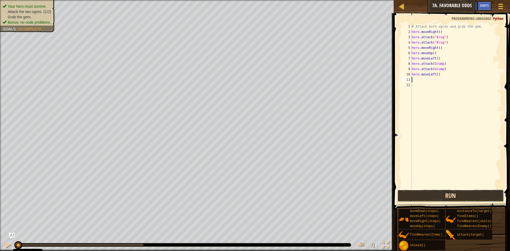
click at [452, 194] on button "Run" at bounding box center [450, 196] width 106 height 12
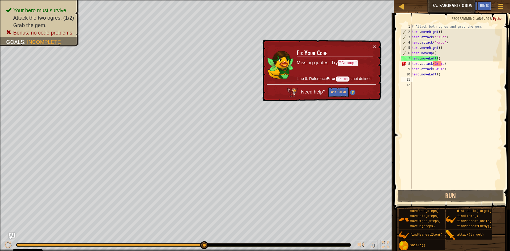
click at [341, 63] on code ""Grump"" at bounding box center [348, 63] width 20 height 6
drag, startPoint x: 341, startPoint y: 63, endPoint x: 345, endPoint y: 63, distance: 3.7
click at [345, 63] on code ""Grump"" at bounding box center [348, 63] width 20 height 6
click at [377, 48] on div "× Fix Your Code Missing quotes. Try "Grump" Line 8: ReferenceError: Grump is no…" at bounding box center [321, 71] width 120 height 62
click at [374, 46] on button "×" at bounding box center [374, 47] width 3 height 6
